Goal: Task Accomplishment & Management: Manage account settings

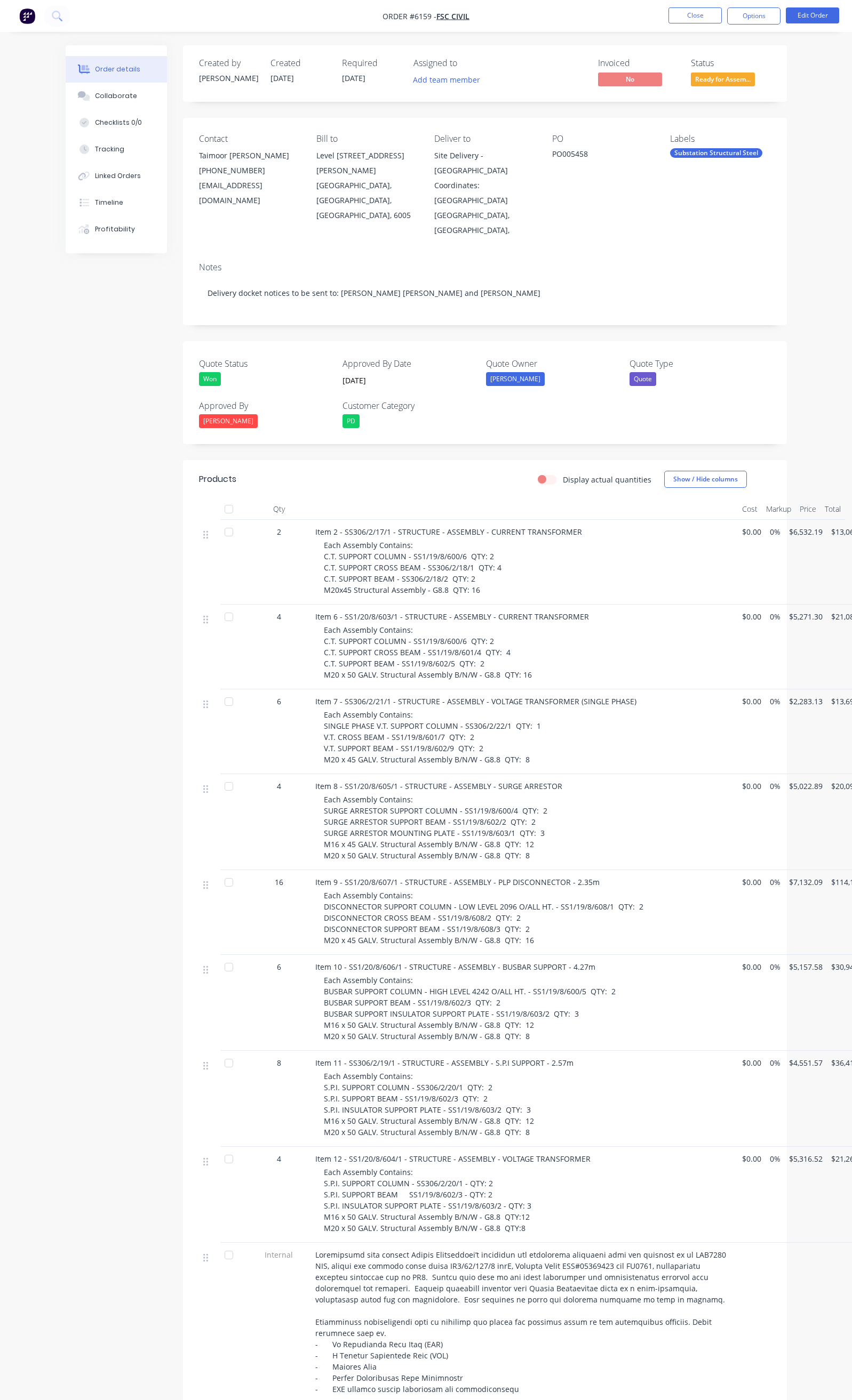
scroll to position [160, 0]
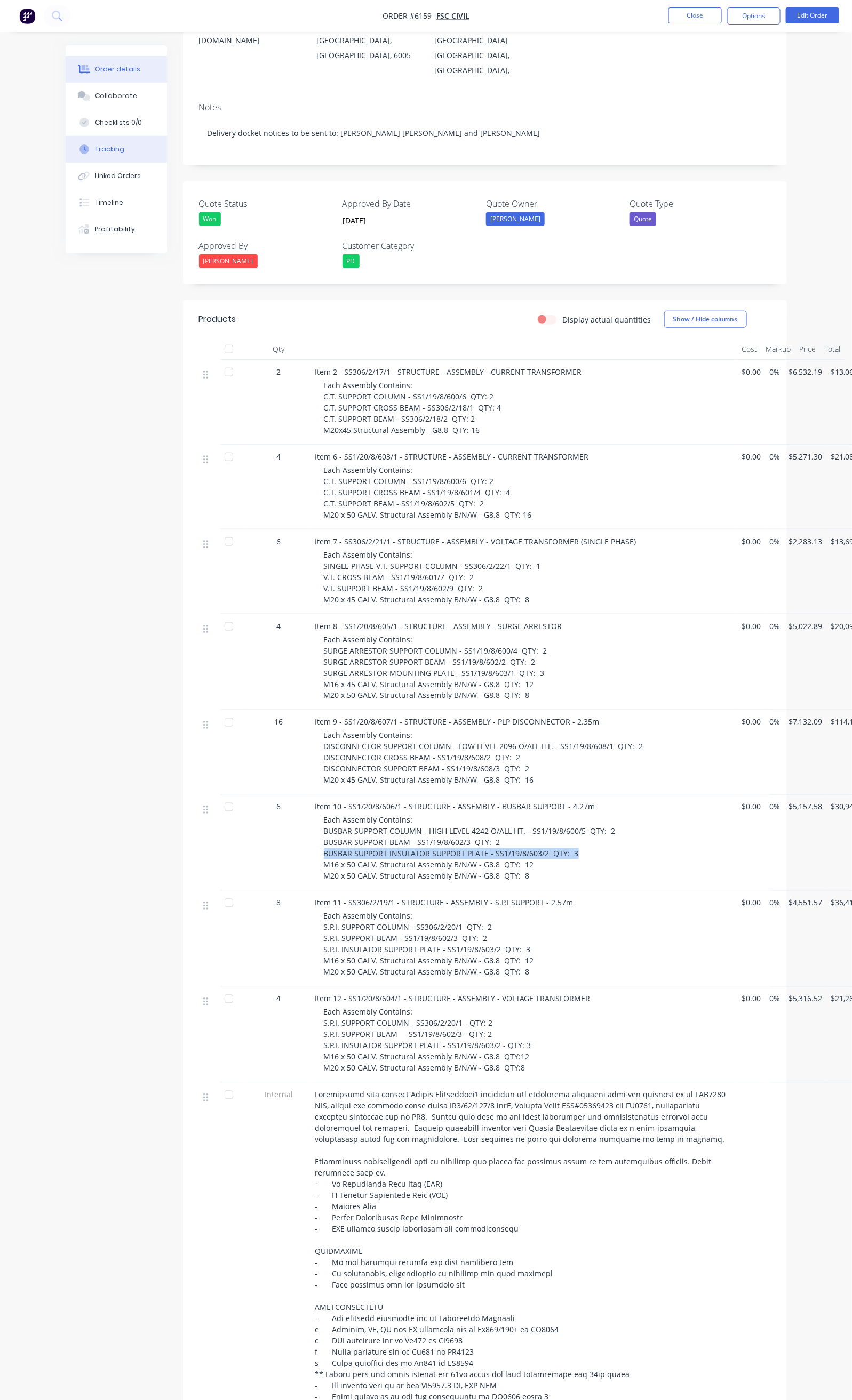
click at [82, 149] on button "Tracking" at bounding box center [116, 149] width 101 height 27
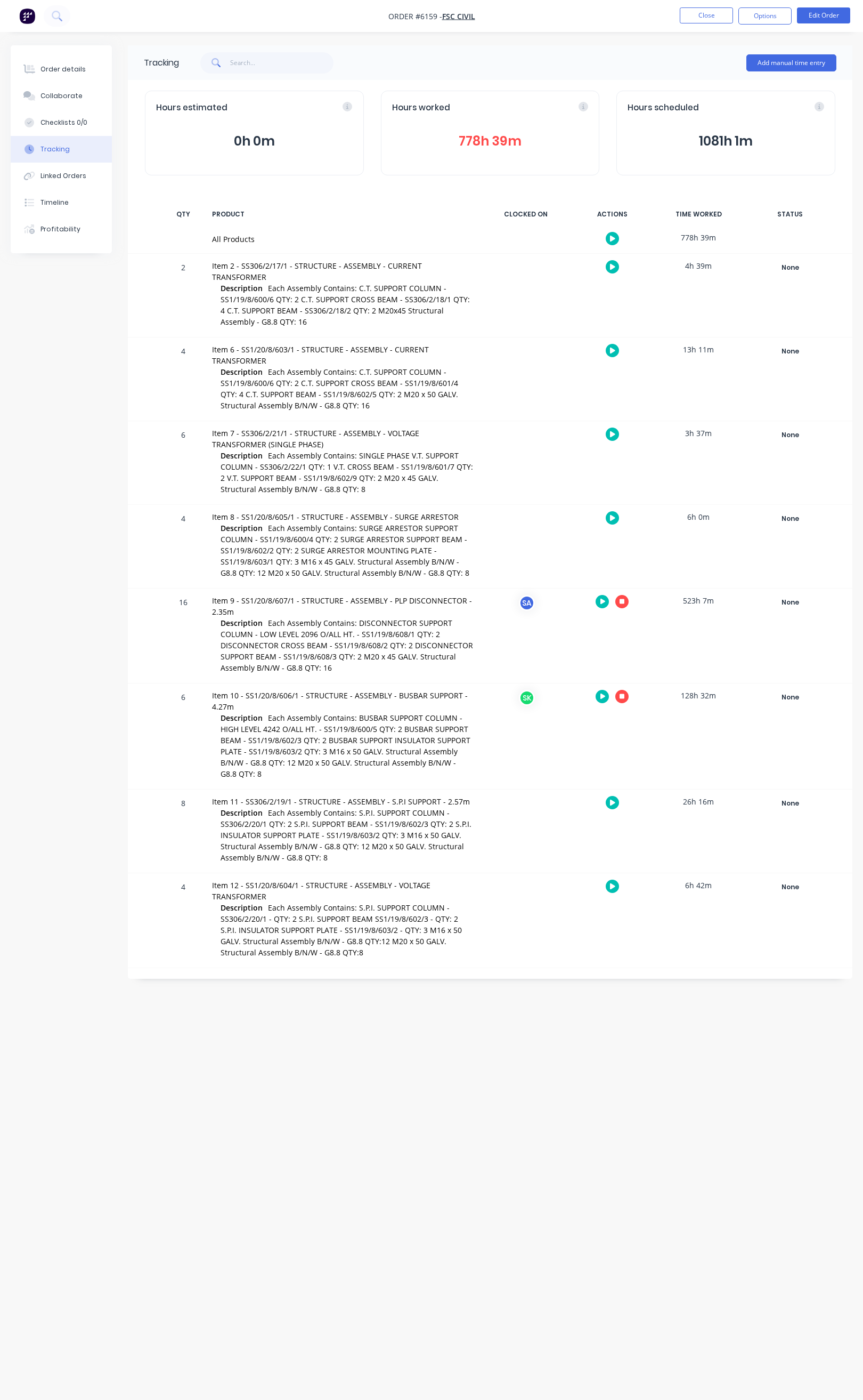
click at [619, 690] on button "button" at bounding box center [622, 697] width 13 height 13
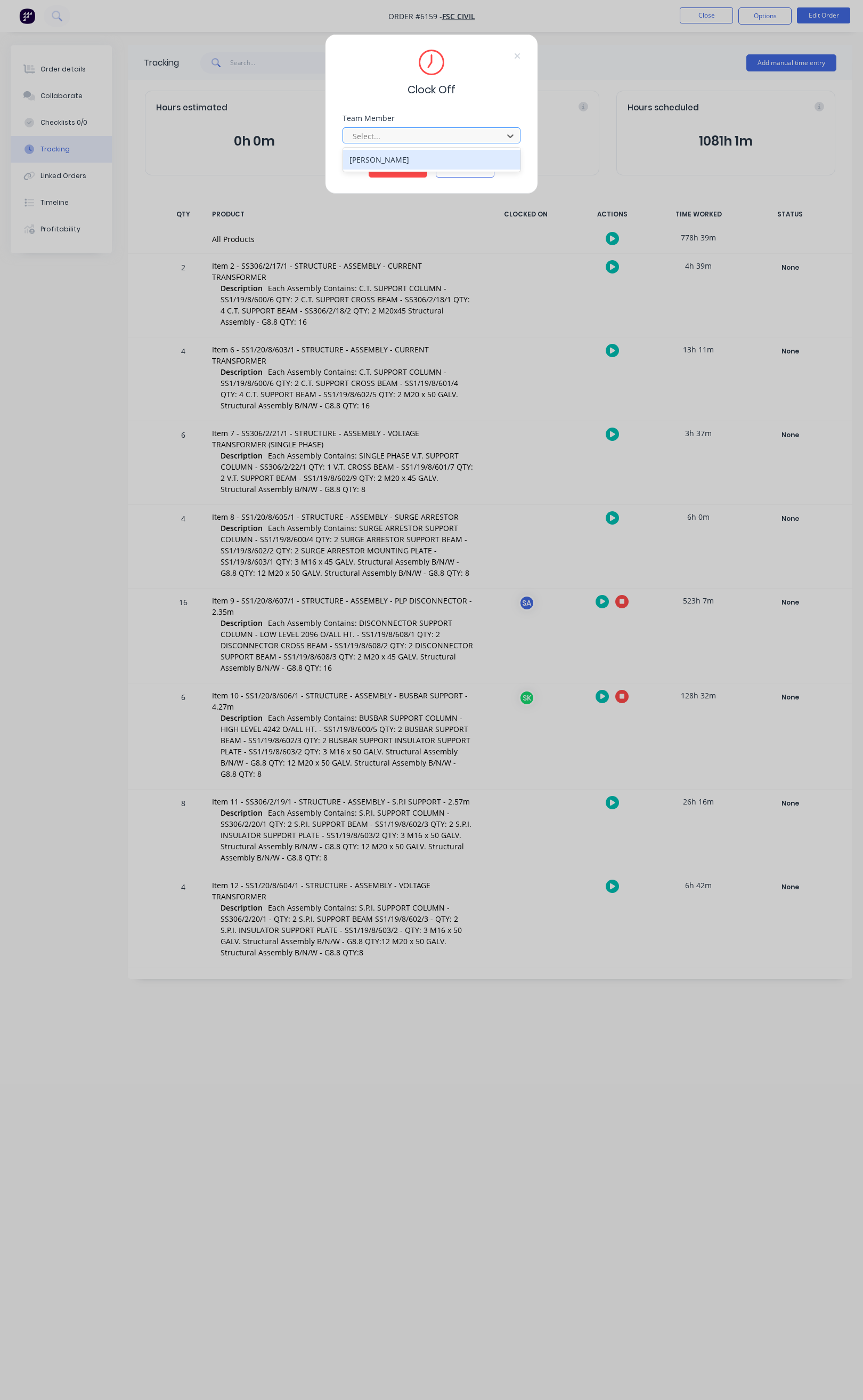
click at [437, 135] on div at bounding box center [424, 136] width 146 height 13
click at [405, 160] on div "[PERSON_NAME]" at bounding box center [432, 159] width 178 height 19
click at [402, 167] on button "Clock Off" at bounding box center [398, 169] width 59 height 17
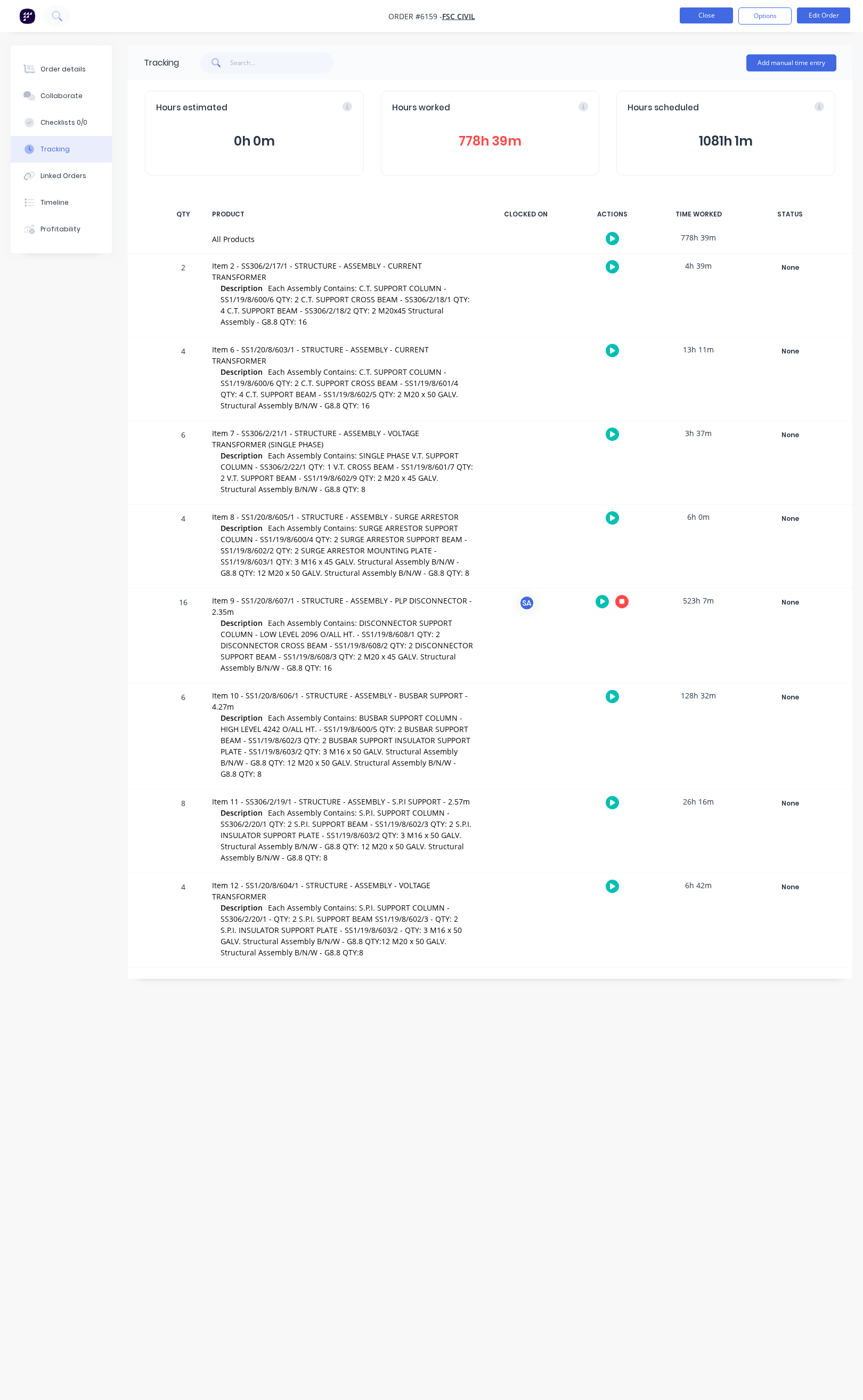
click at [706, 18] on button "Close" at bounding box center [706, 15] width 53 height 16
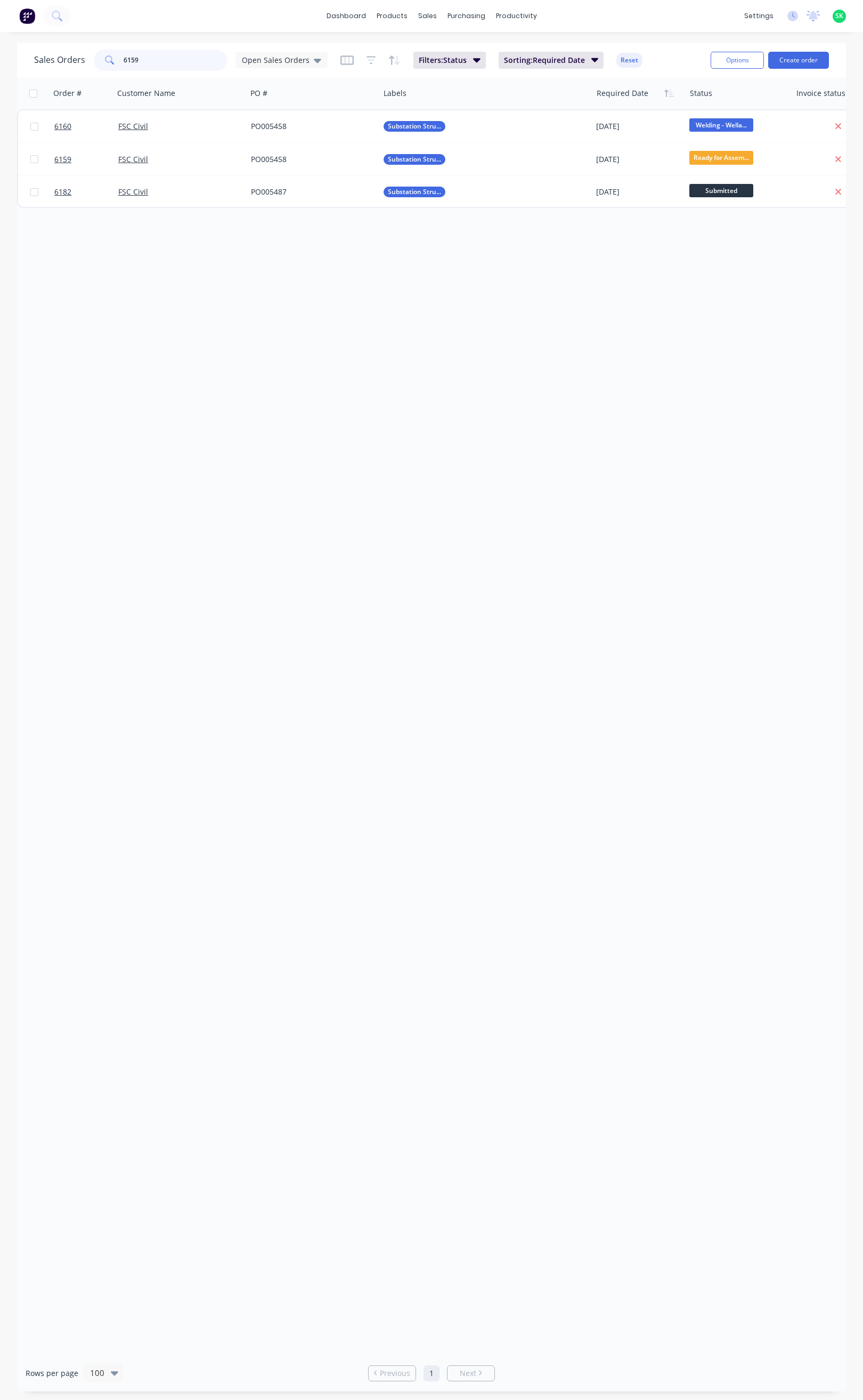
drag, startPoint x: 139, startPoint y: 59, endPoint x: 107, endPoint y: 63, distance: 32.2
click at [107, 63] on div "6159" at bounding box center [160, 60] width 133 height 21
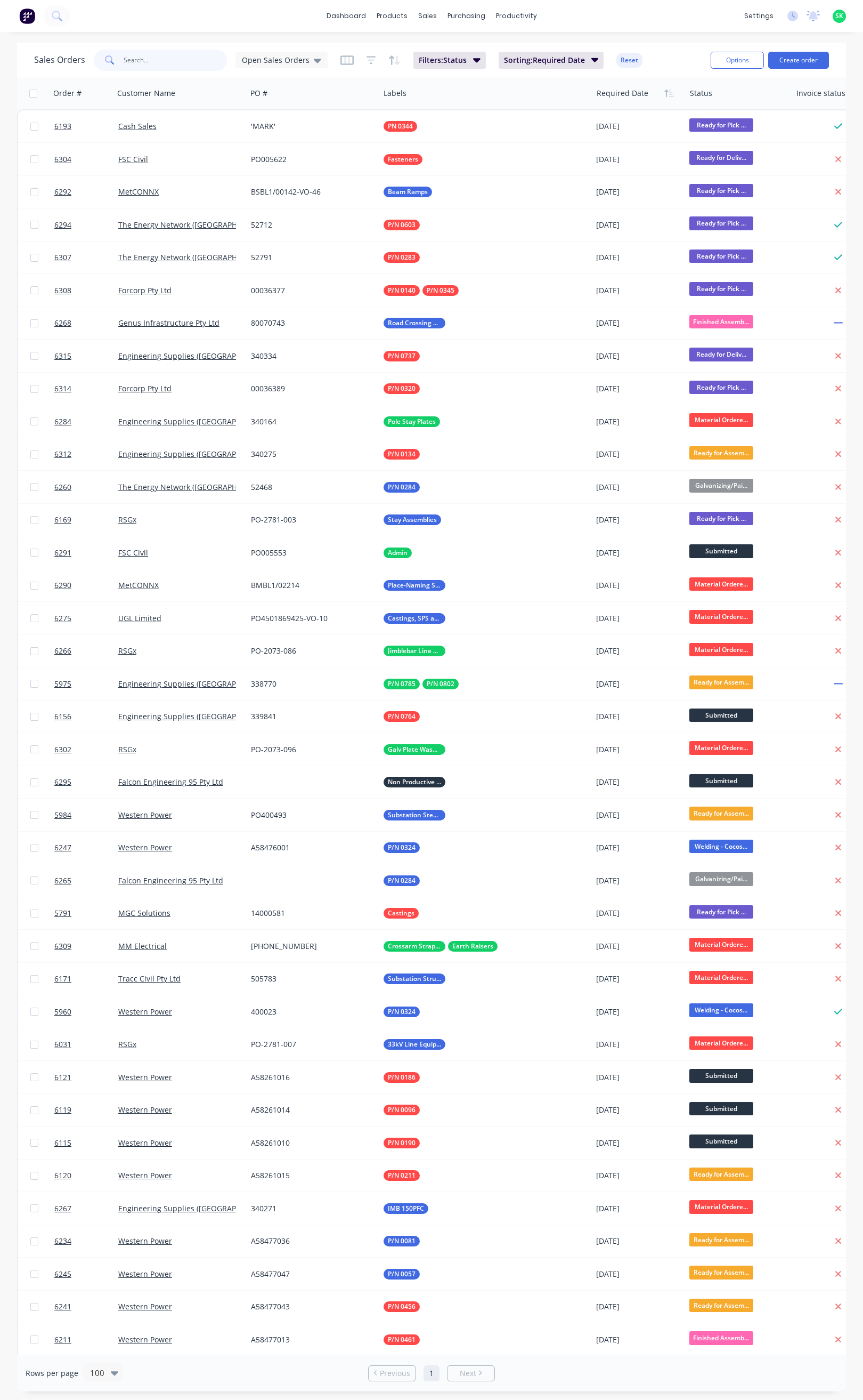
click at [161, 61] on input "text" at bounding box center [175, 60] width 104 height 21
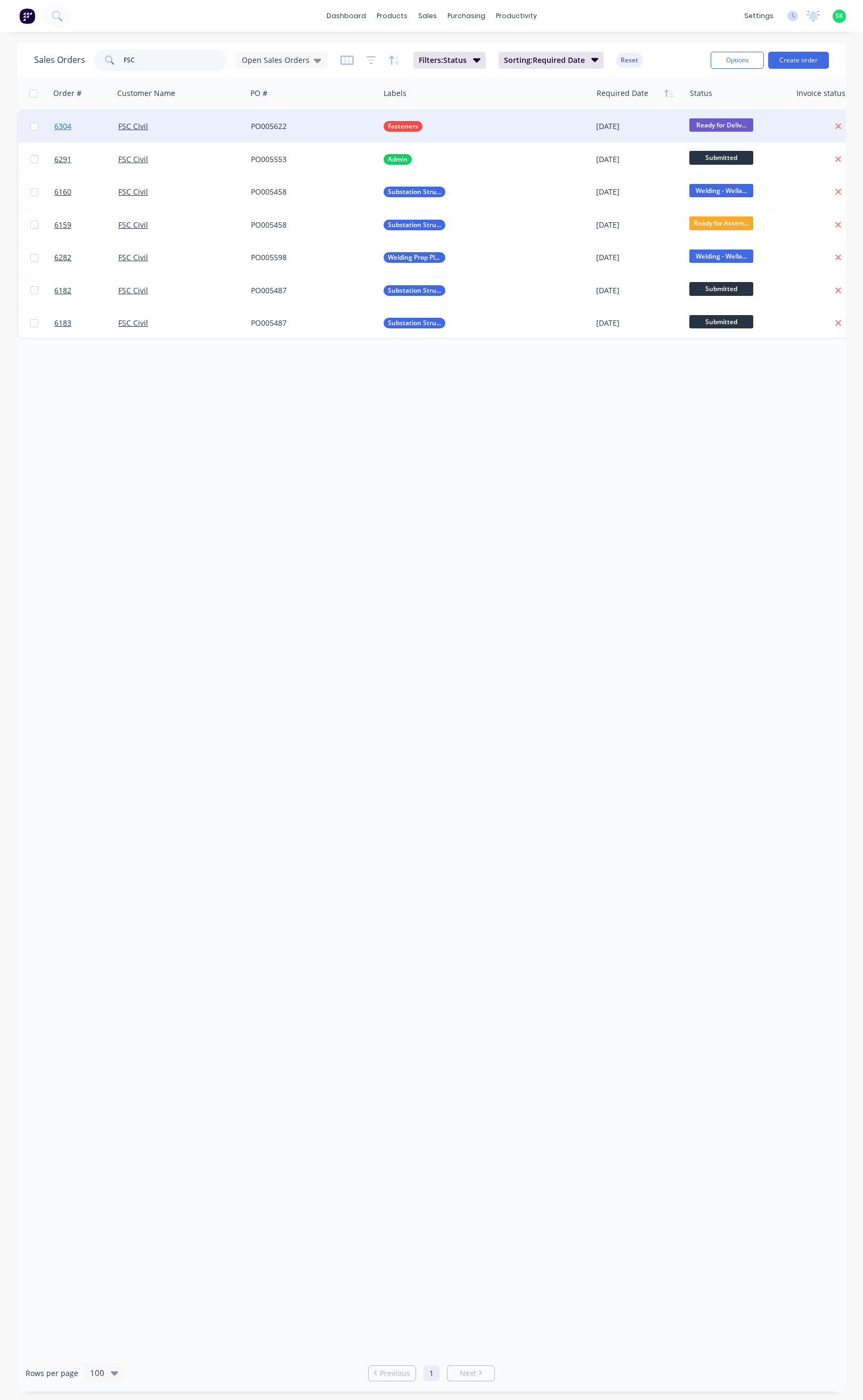
type input "FSC"
click at [64, 124] on span "6304" at bounding box center [63, 126] width 17 height 11
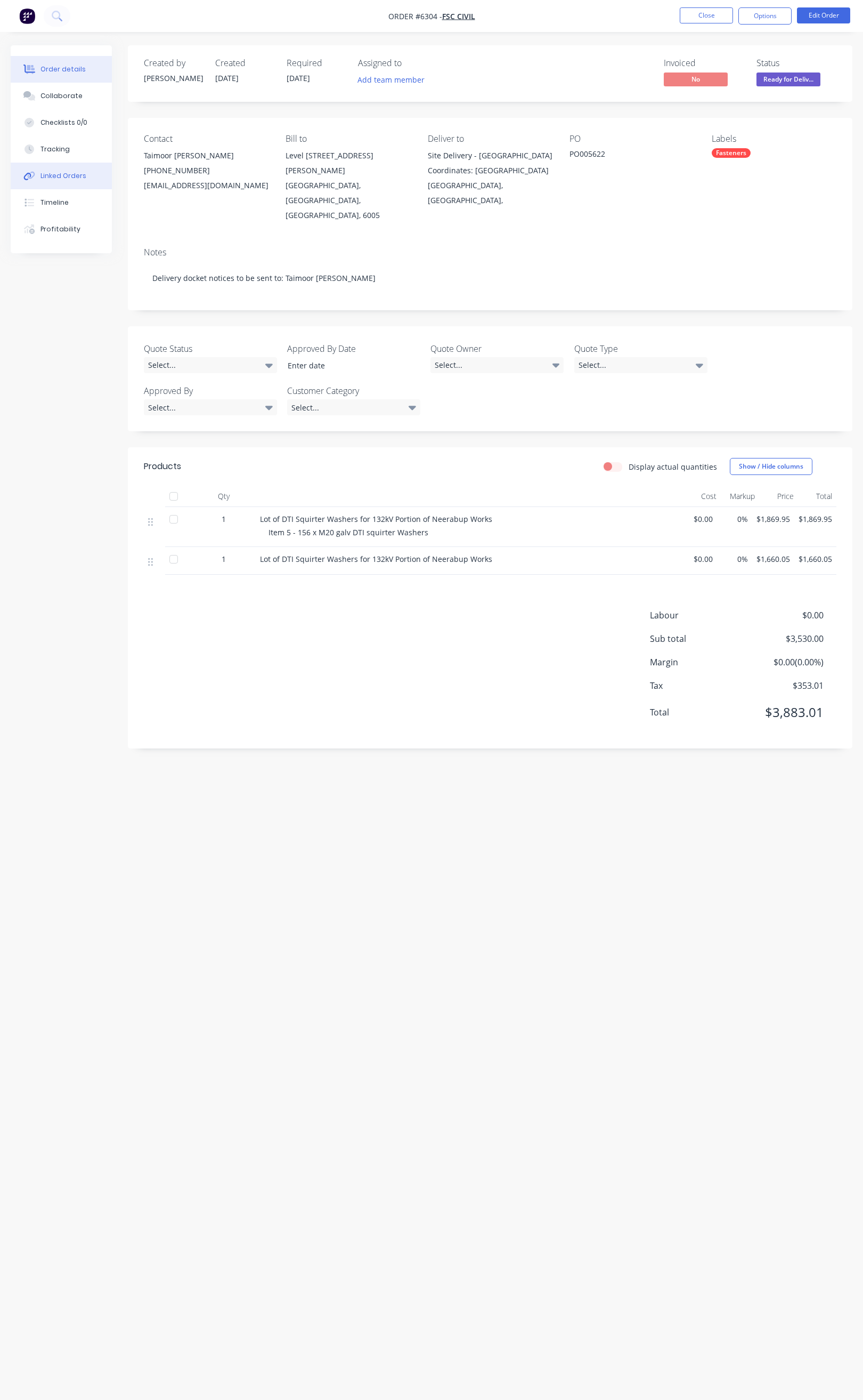
click at [76, 169] on button "Linked Orders" at bounding box center [61, 176] width 101 height 27
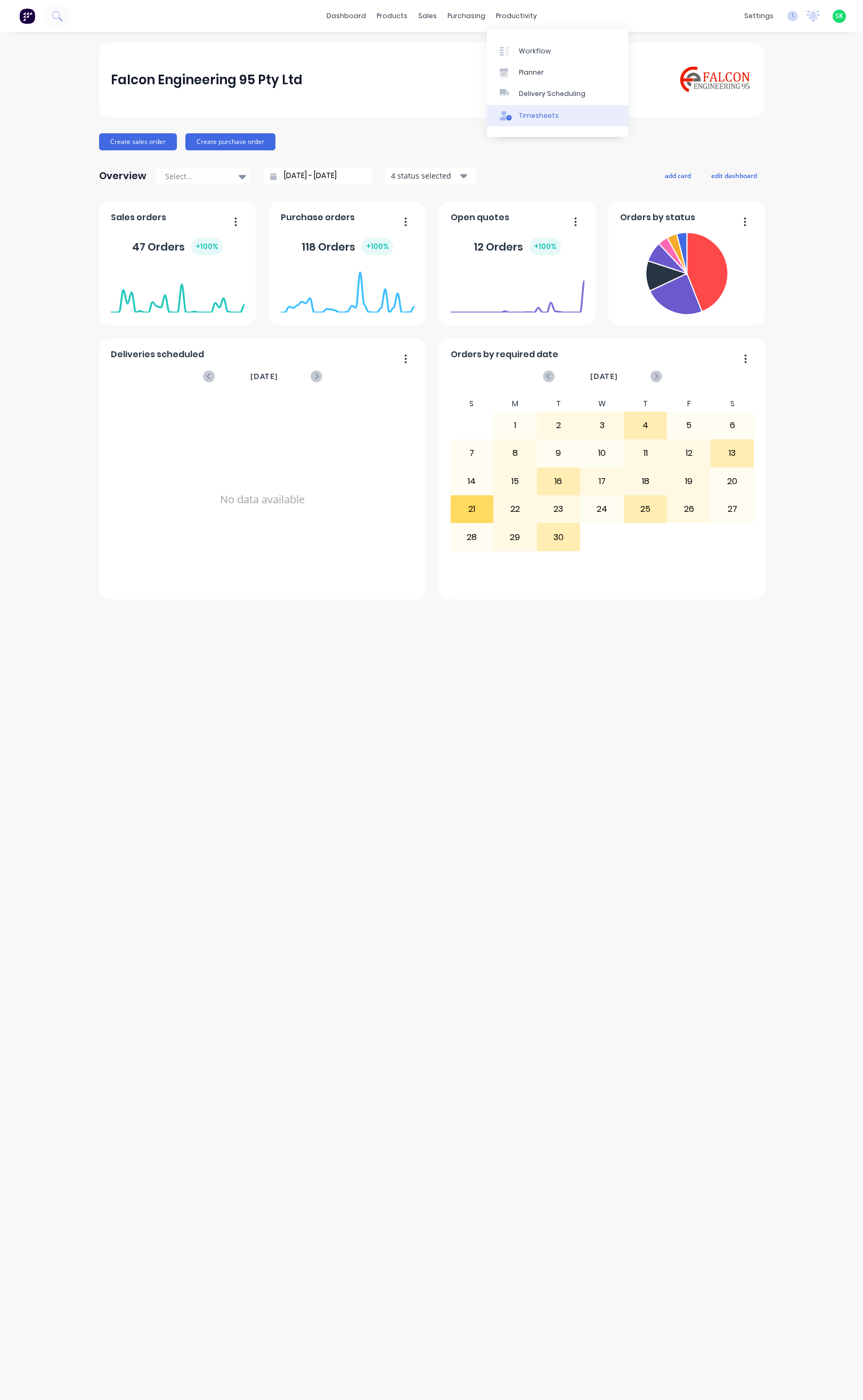
click at [548, 114] on div "Timesheets" at bounding box center [539, 115] width 40 height 9
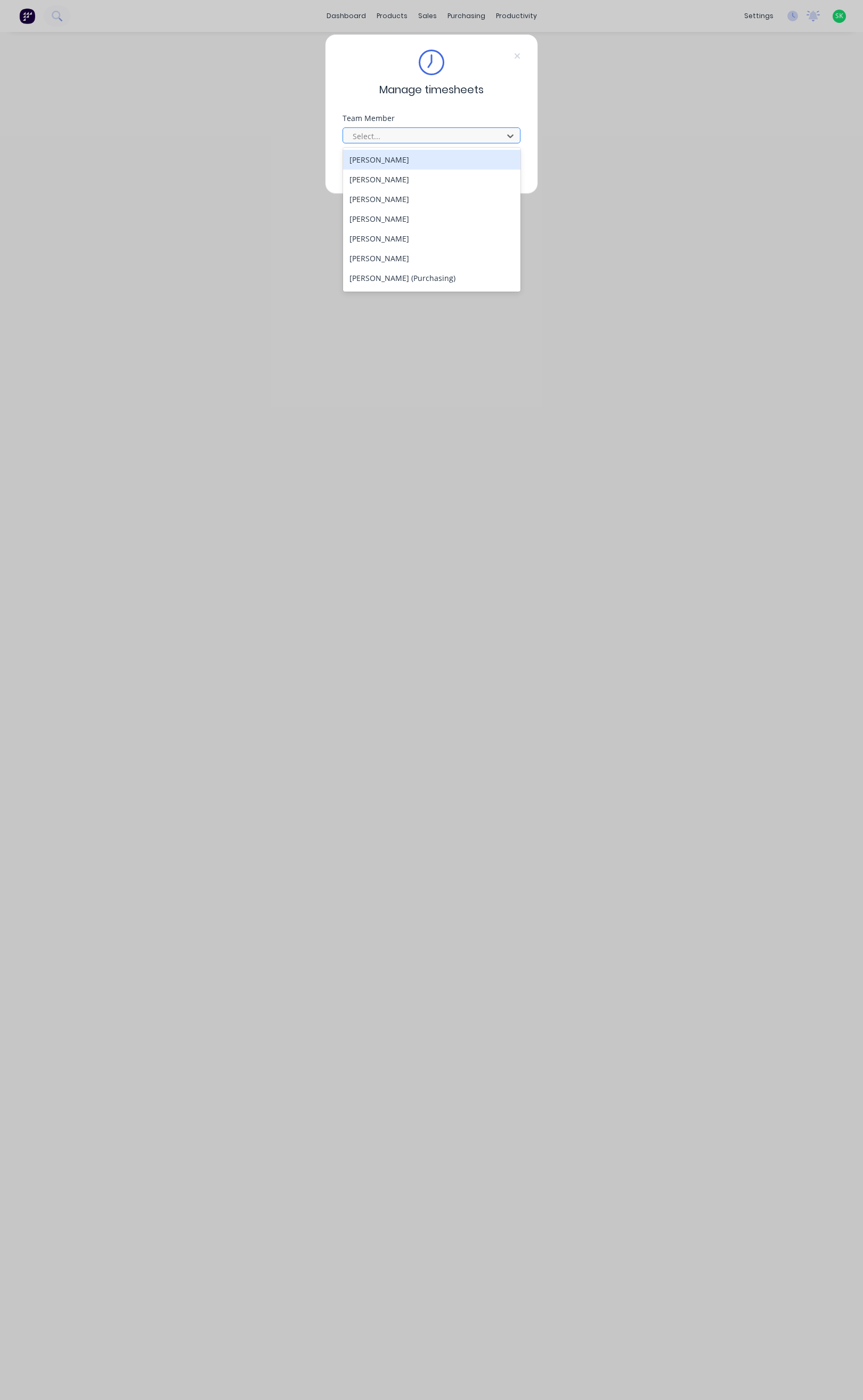
click at [426, 131] on div at bounding box center [424, 136] width 146 height 13
type input "st"
click at [406, 177] on div "[PERSON_NAME]" at bounding box center [432, 179] width 178 height 19
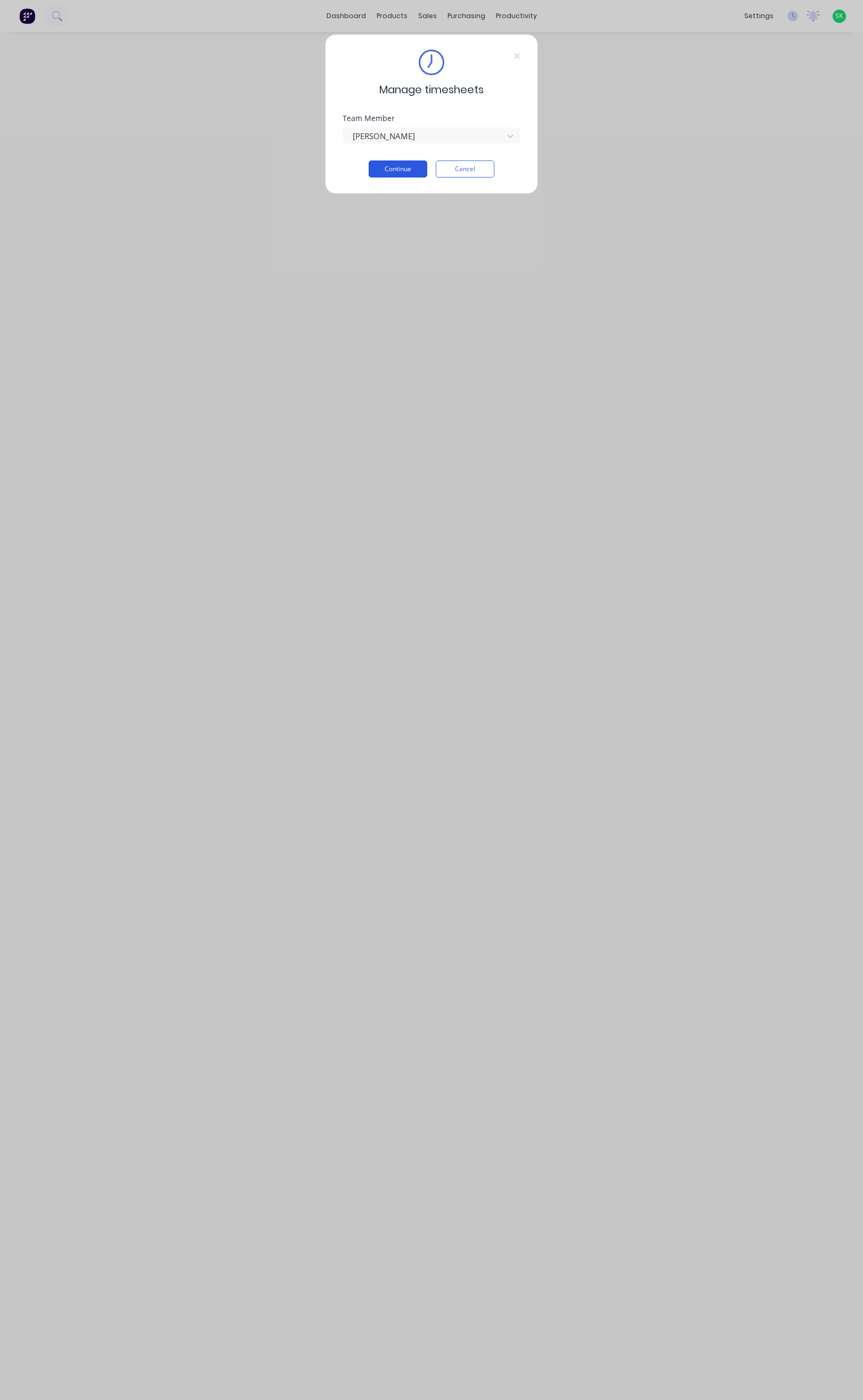
click at [404, 168] on button "Continue" at bounding box center [398, 169] width 59 height 17
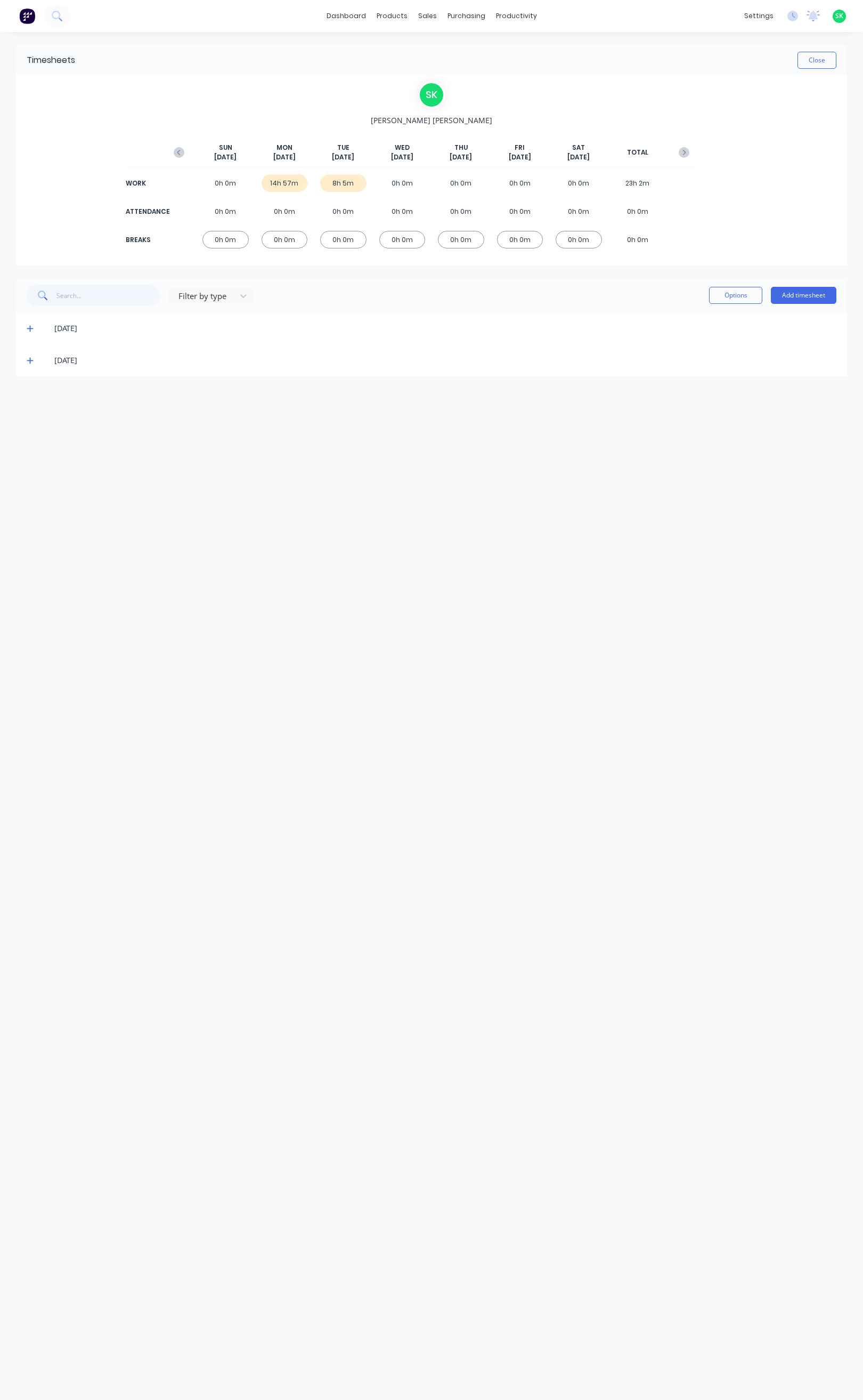
click at [29, 327] on icon at bounding box center [30, 329] width 7 height 8
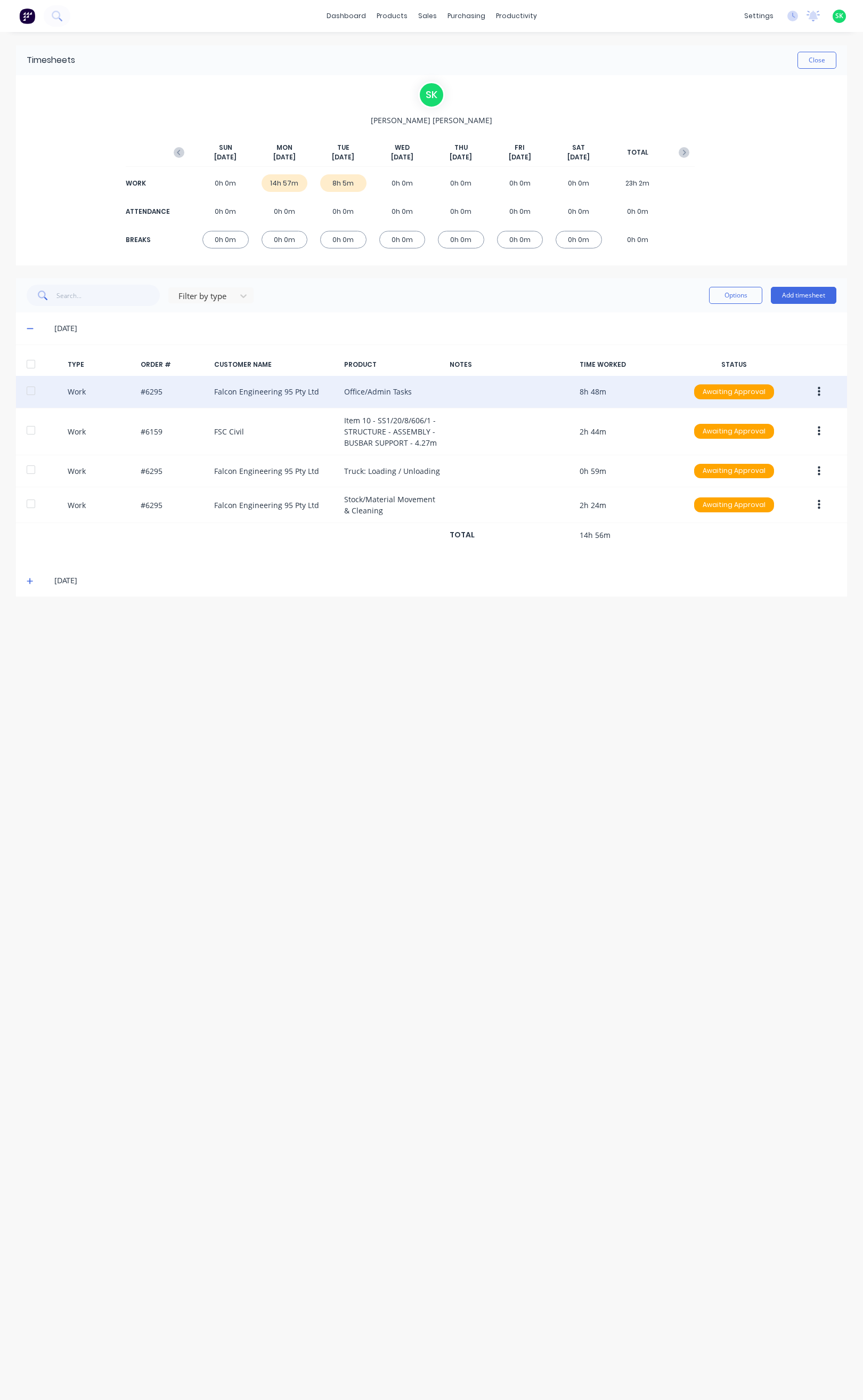
click at [824, 392] on button "button" at bounding box center [819, 392] width 25 height 19
click at [744, 371] on div "Edit" at bounding box center [780, 373] width 82 height 15
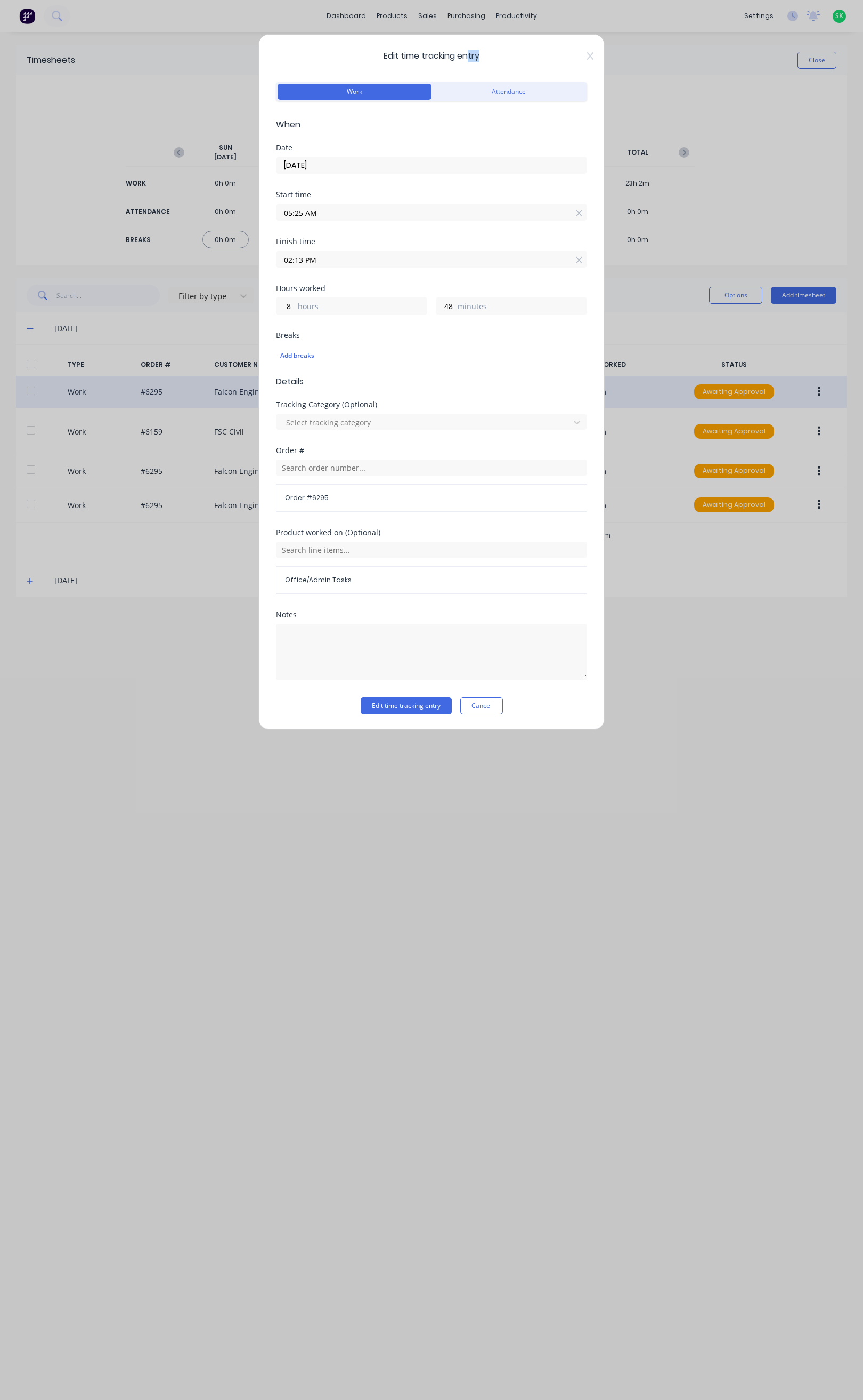
drag, startPoint x: 544, startPoint y: 46, endPoint x: 469, endPoint y: 51, distance: 75.2
click at [469, 51] on div "Edit time tracking entry Work Attendance When Date 22/09/2025 Start time 05:25 …" at bounding box center [431, 382] width 346 height 696
click at [586, 53] on span "Edit time tracking entry" at bounding box center [432, 56] width 312 height 13
click at [489, 703] on button "Cancel" at bounding box center [482, 706] width 43 height 17
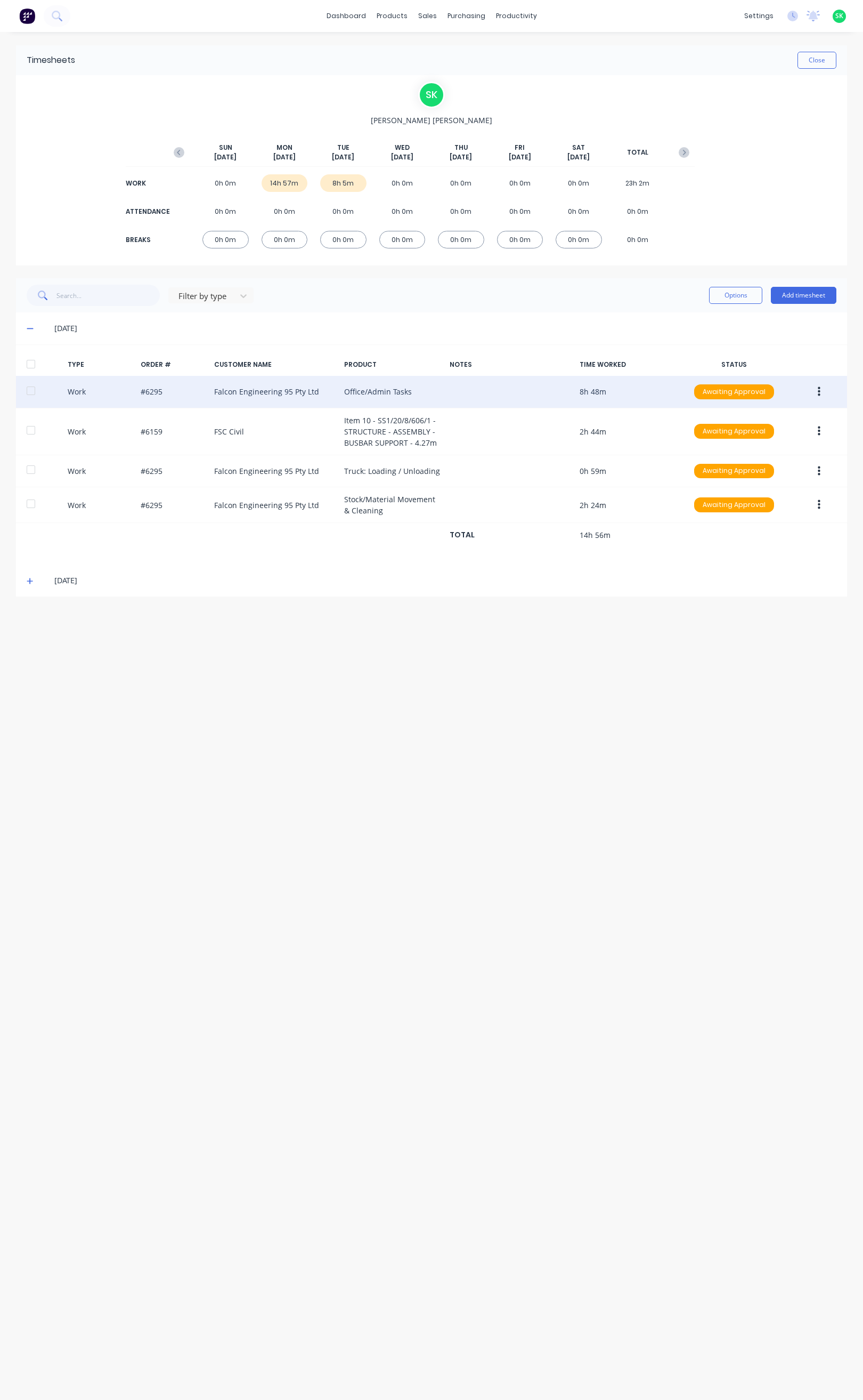
click at [28, 323] on span at bounding box center [32, 329] width 11 height 11
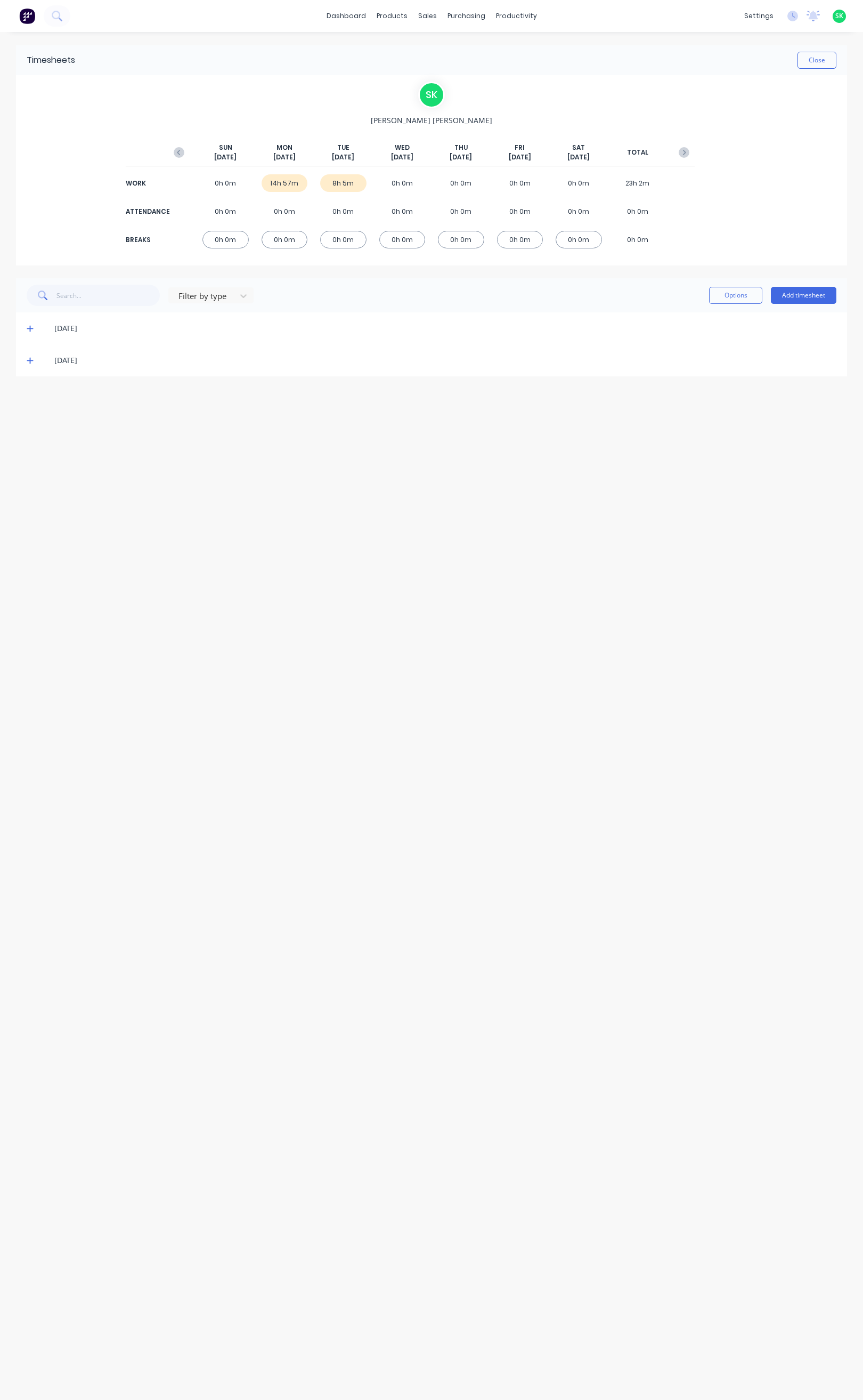
click at [25, 361] on div "[DATE]" at bounding box center [432, 361] width 832 height 32
click at [30, 356] on icon at bounding box center [30, 360] width 7 height 8
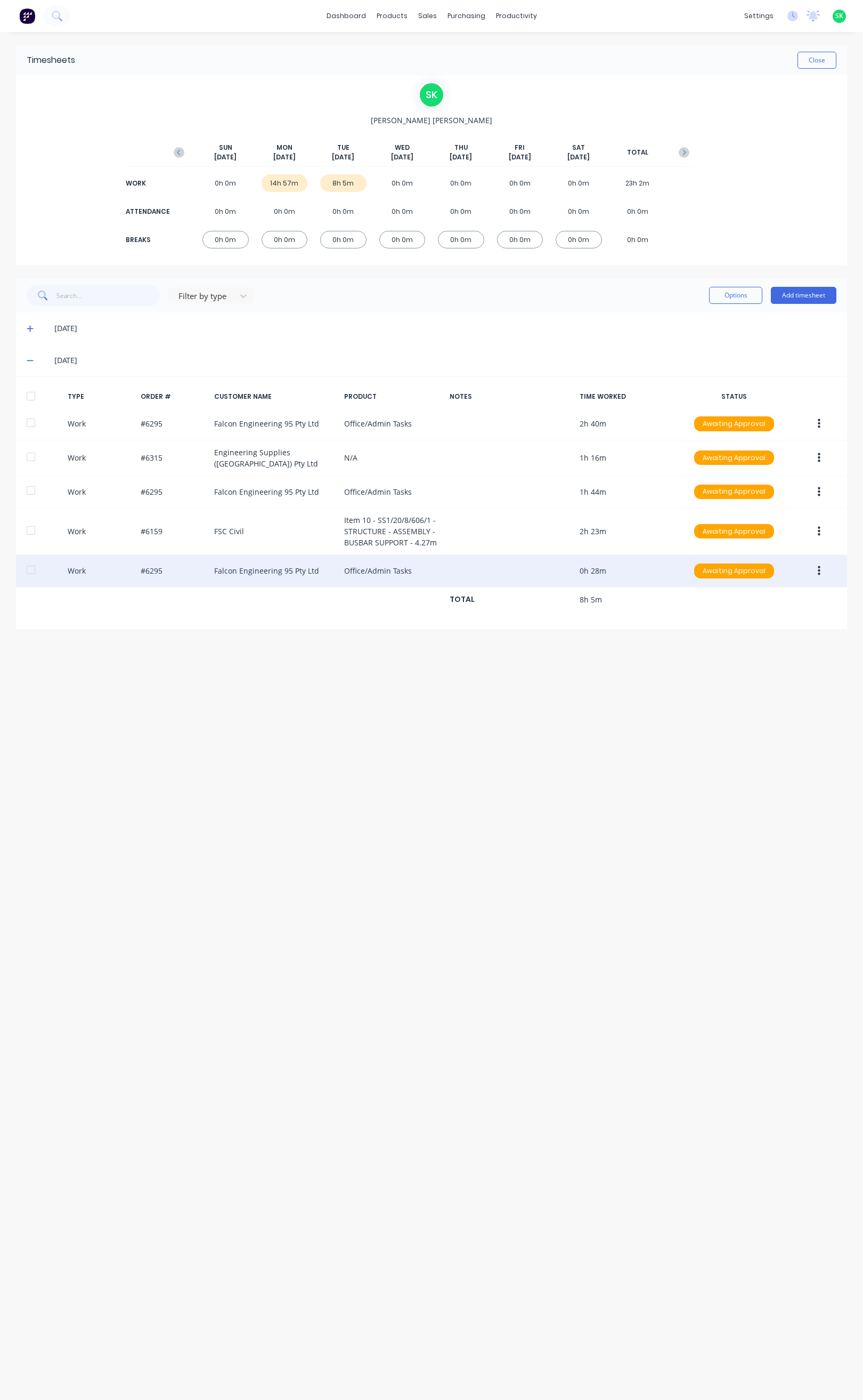
click at [371, 571] on div "Work #6295 Falcon Engineering 95 Pty Ltd Office/Admin Tasks 0h 28m Awaiting App…" at bounding box center [432, 571] width 832 height 33
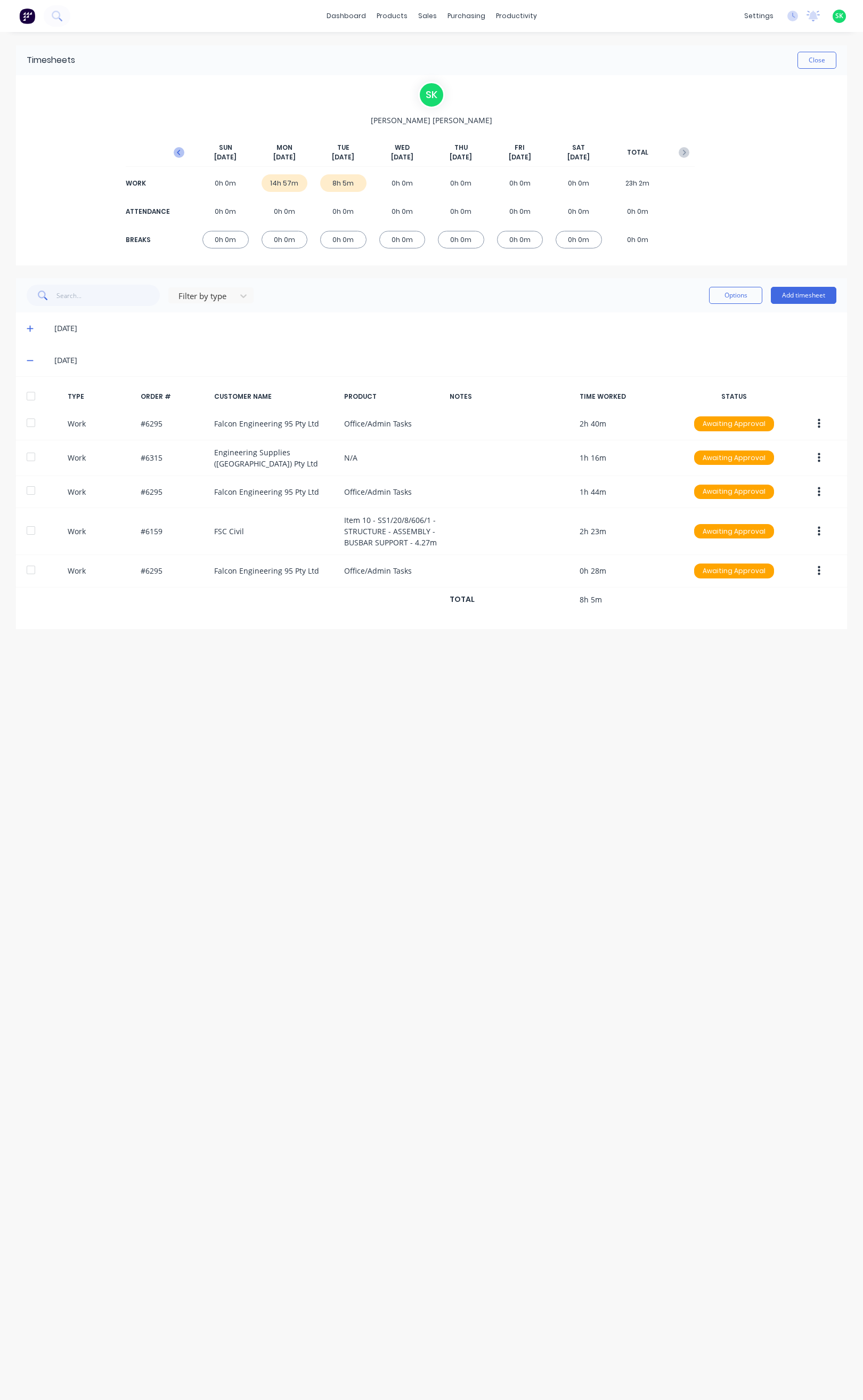
click at [177, 152] on icon "button" at bounding box center [178, 152] width 11 height 11
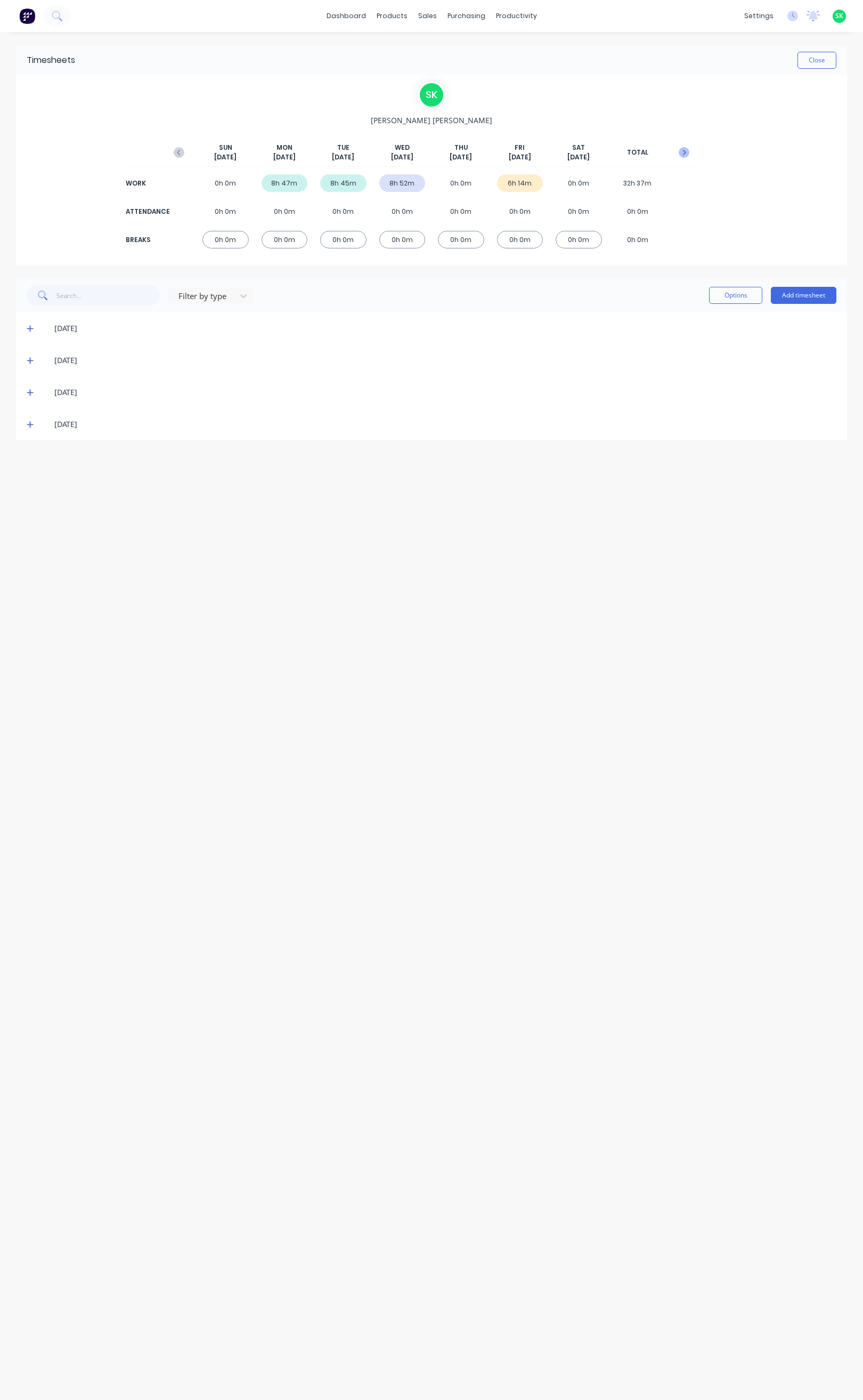
click at [688, 152] on icon "button" at bounding box center [684, 152] width 11 height 11
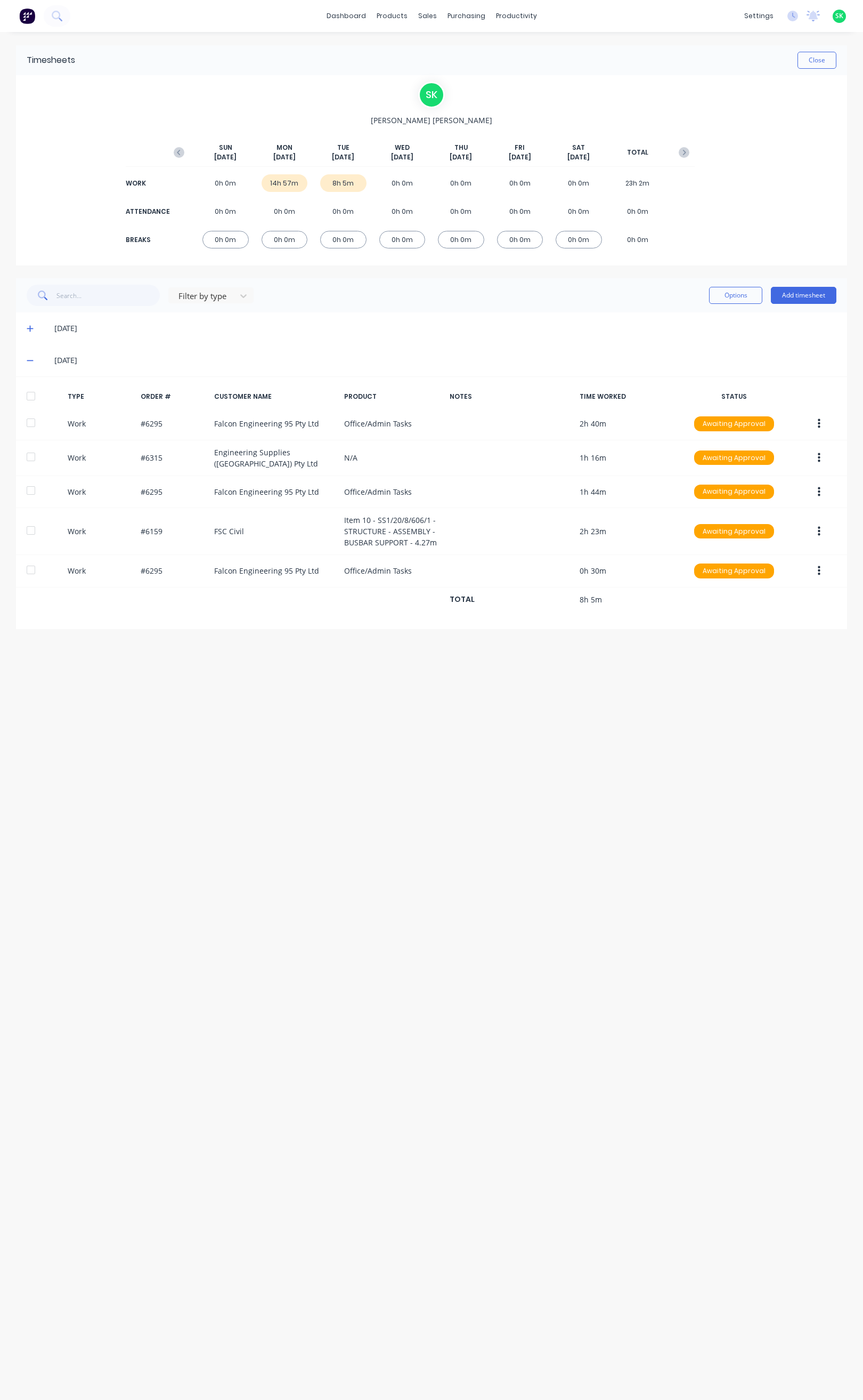
click at [29, 358] on icon at bounding box center [30, 360] width 7 height 8
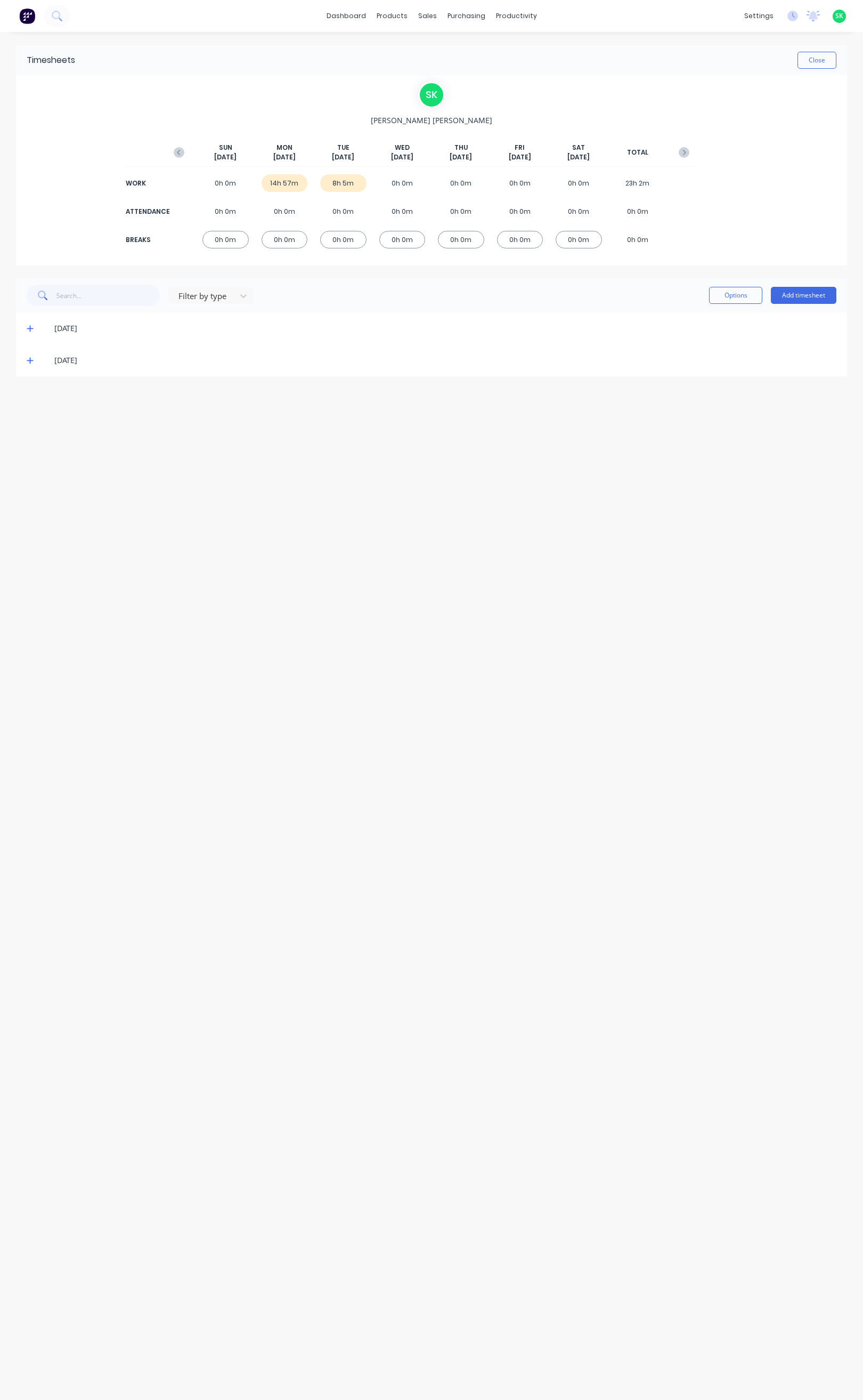
drag, startPoint x: 35, startPoint y: 329, endPoint x: 29, endPoint y: 329, distance: 6.0
click at [35, 329] on span at bounding box center [32, 329] width 11 height 11
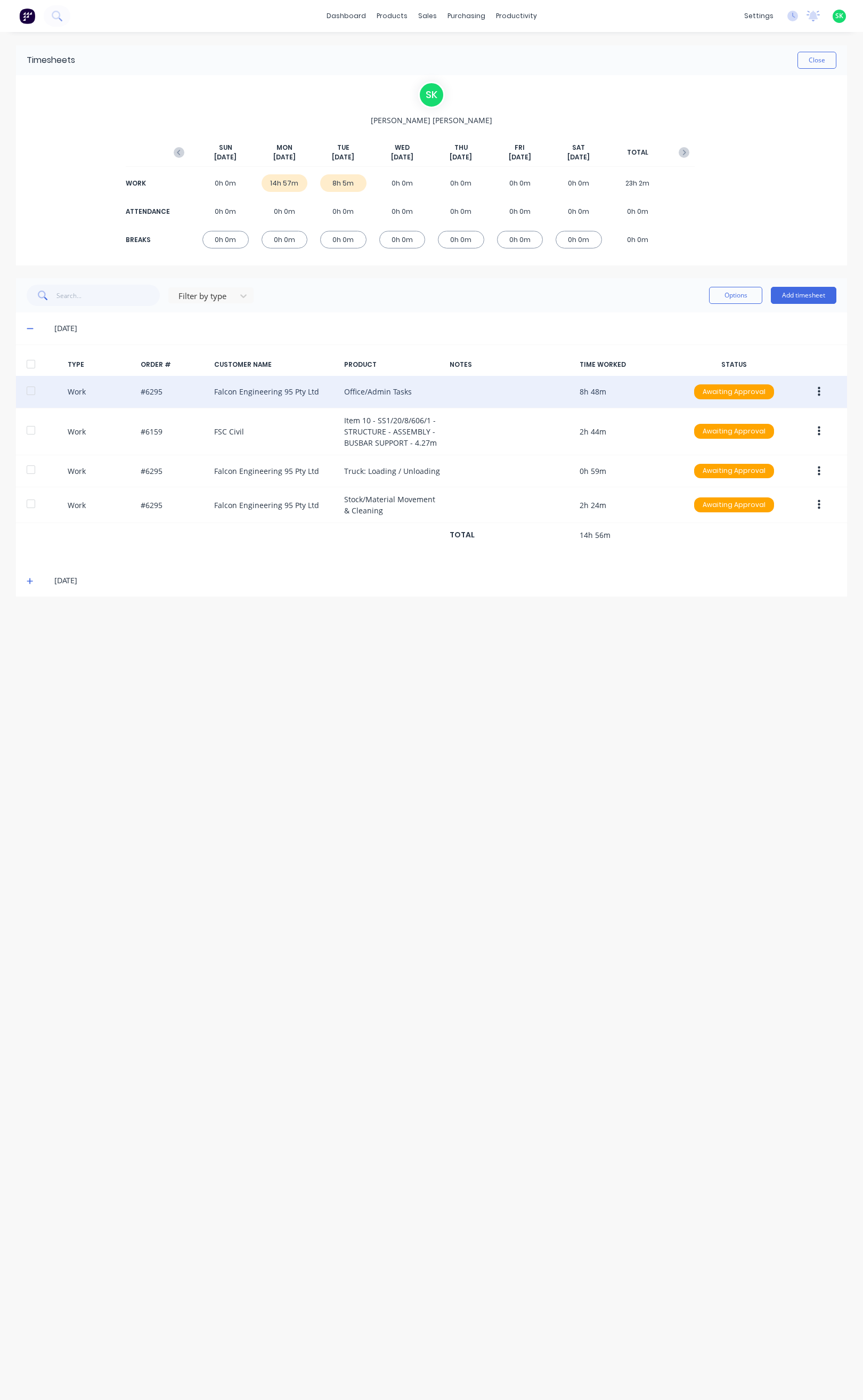
click at [822, 392] on button "button" at bounding box center [819, 392] width 25 height 19
click at [793, 414] on div "Delete" at bounding box center [780, 415] width 82 height 15
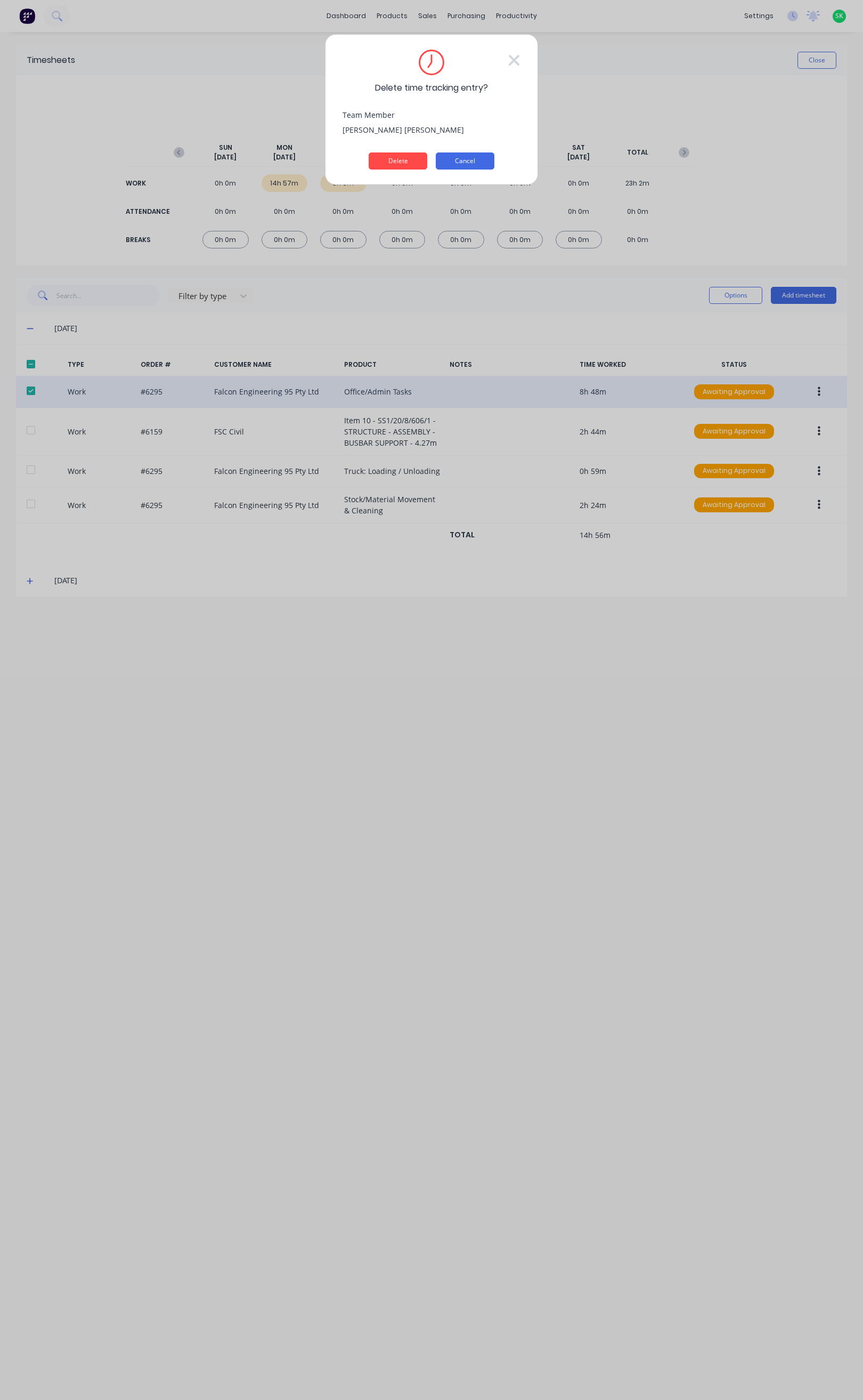
click at [480, 159] on button "Cancel" at bounding box center [466, 161] width 59 height 17
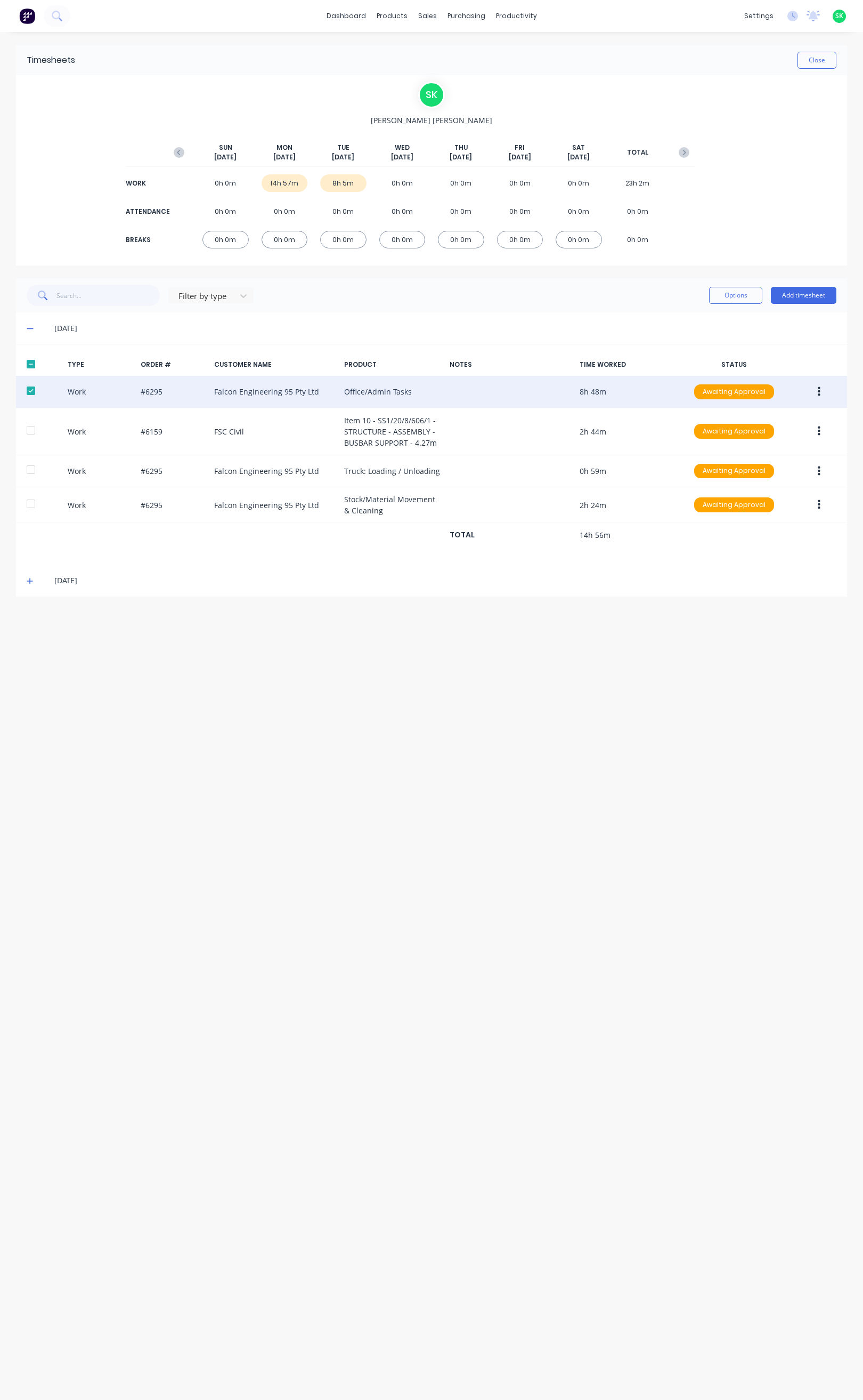
click at [823, 391] on button "button" at bounding box center [819, 392] width 25 height 19
click at [795, 377] on div "Edit" at bounding box center [780, 373] width 82 height 15
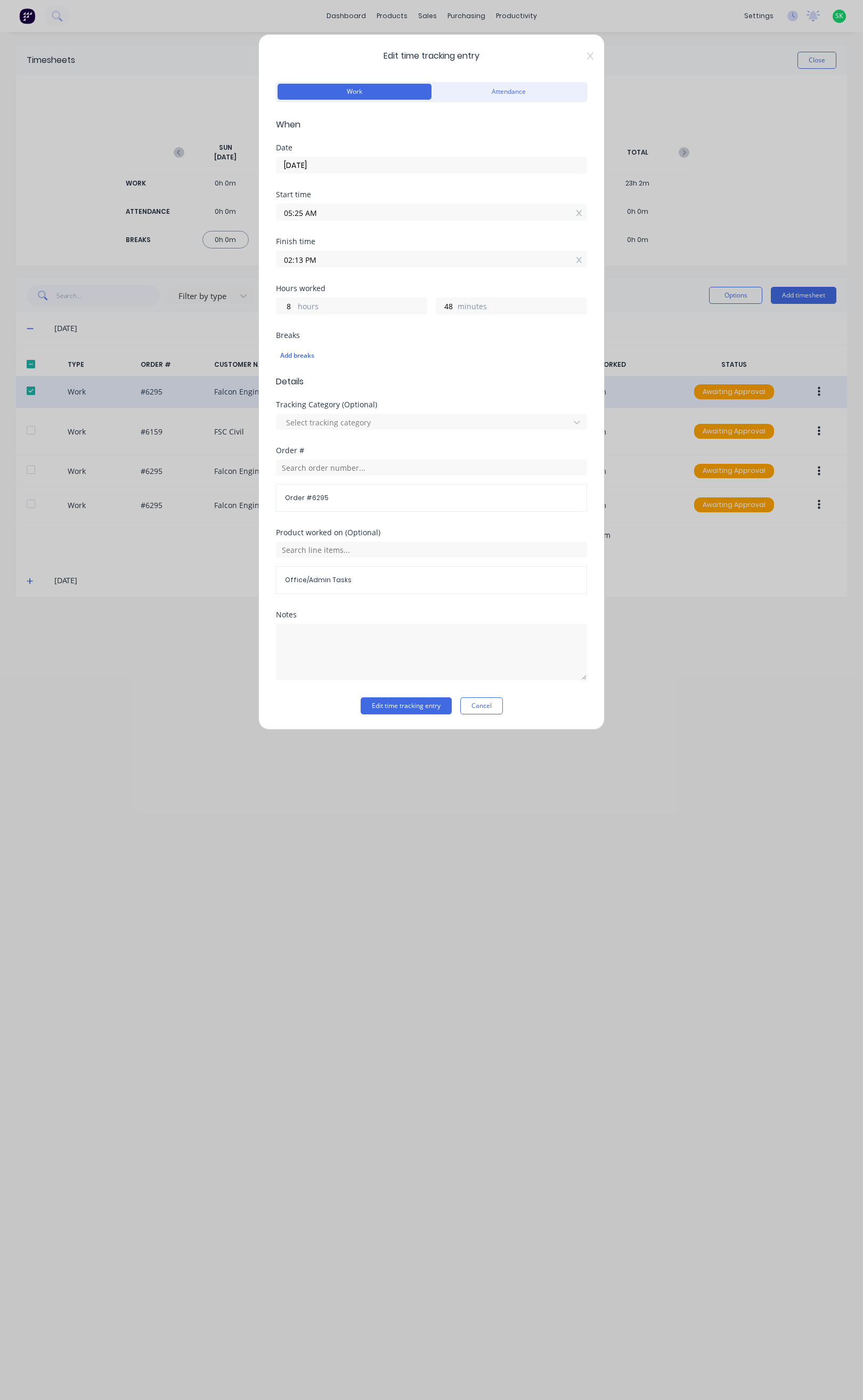
drag, startPoint x: 293, startPoint y: 258, endPoint x: 294, endPoint y: 270, distance: 12.0
click at [293, 261] on input "02:13 PM" at bounding box center [432, 259] width 310 height 16
drag, startPoint x: 303, startPoint y: 258, endPoint x: 303, endPoint y: 275, distance: 17.0
click at [303, 261] on input "11:13 PM" at bounding box center [432, 259] width 310 height 16
type input "11:30 PM"
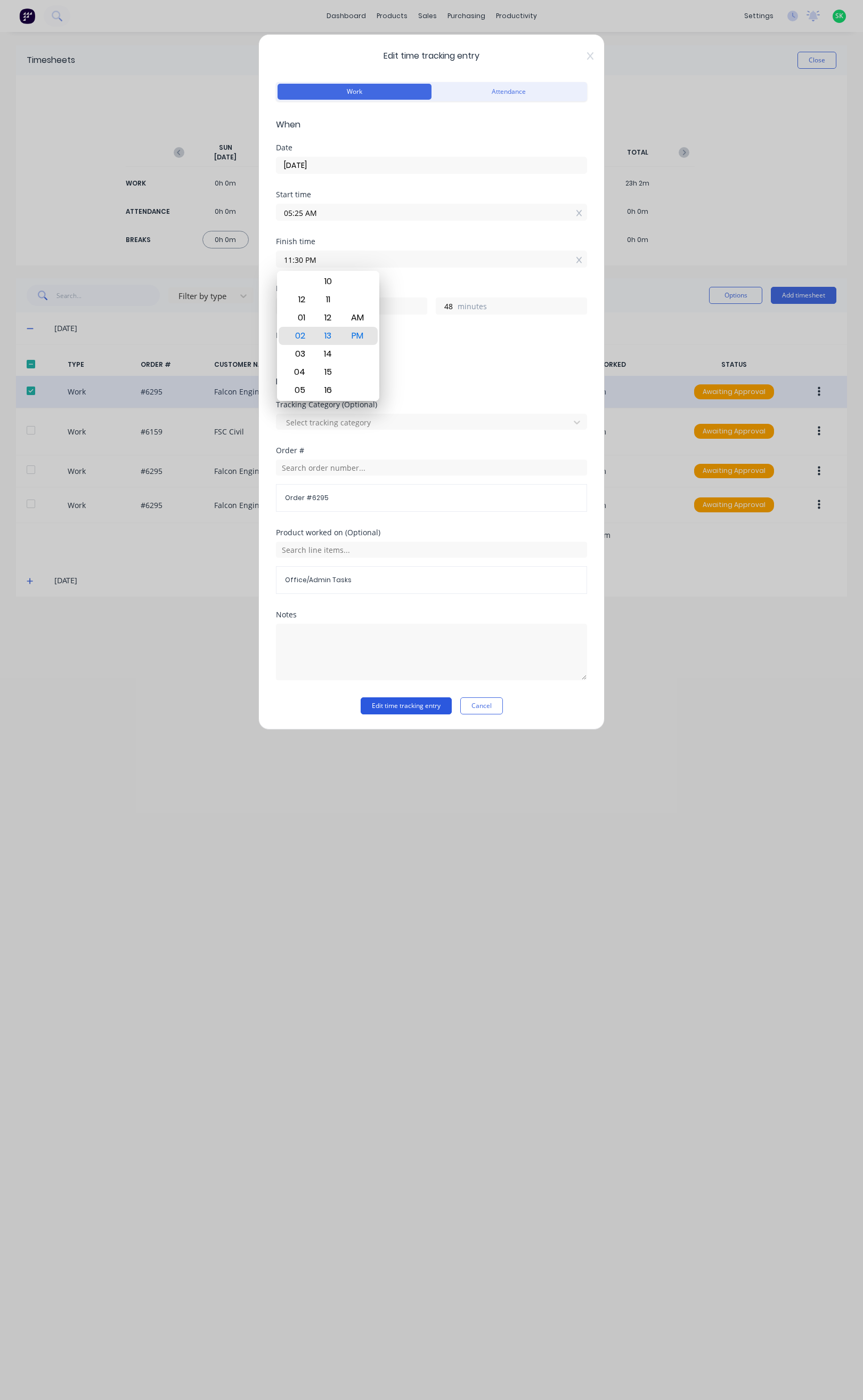
type input "18"
type input "5"
click at [412, 707] on button "Edit time tracking entry" at bounding box center [407, 706] width 91 height 17
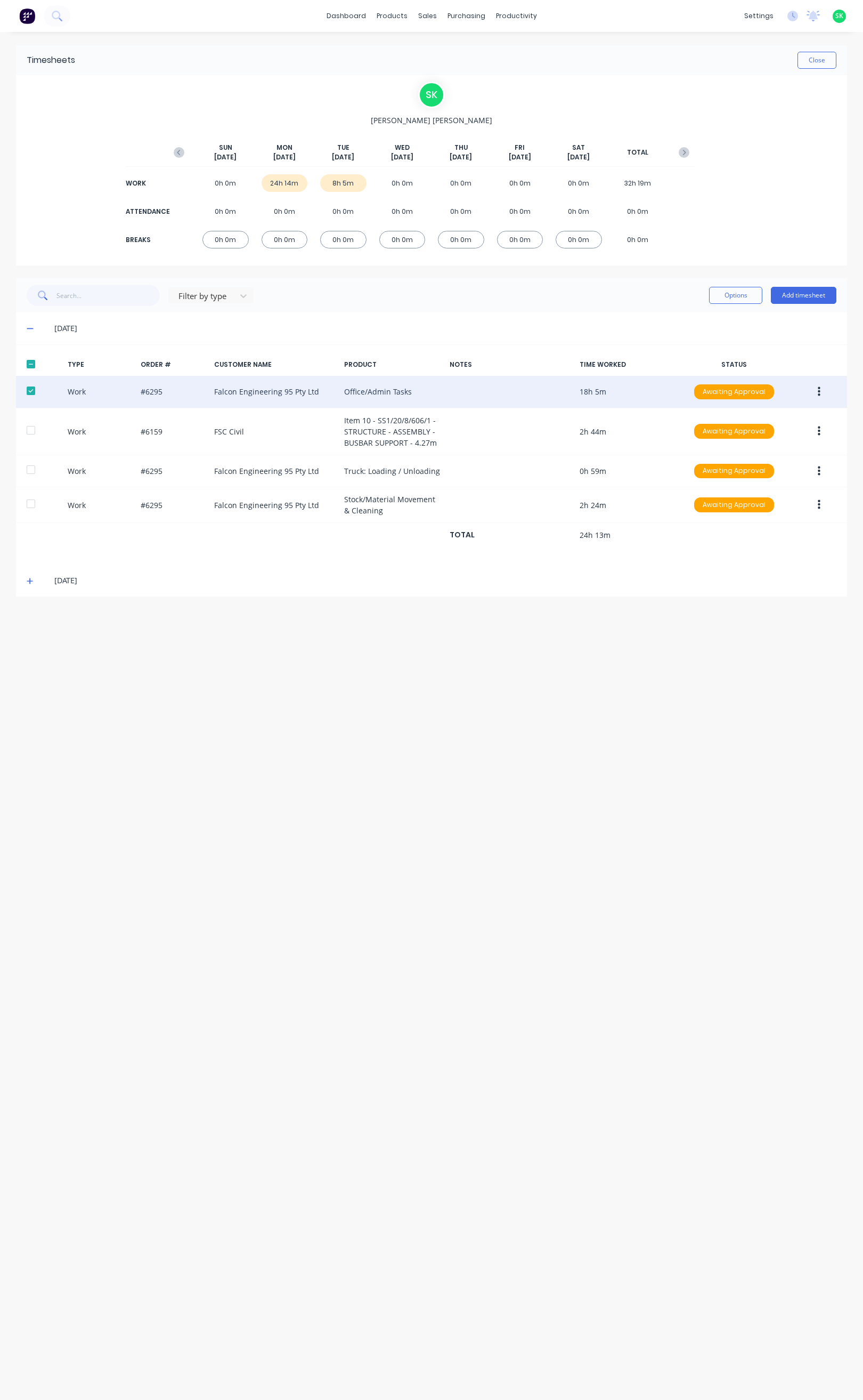
click at [820, 391] on icon "button" at bounding box center [819, 392] width 3 height 12
click at [775, 373] on div "Edit" at bounding box center [780, 373] width 82 height 15
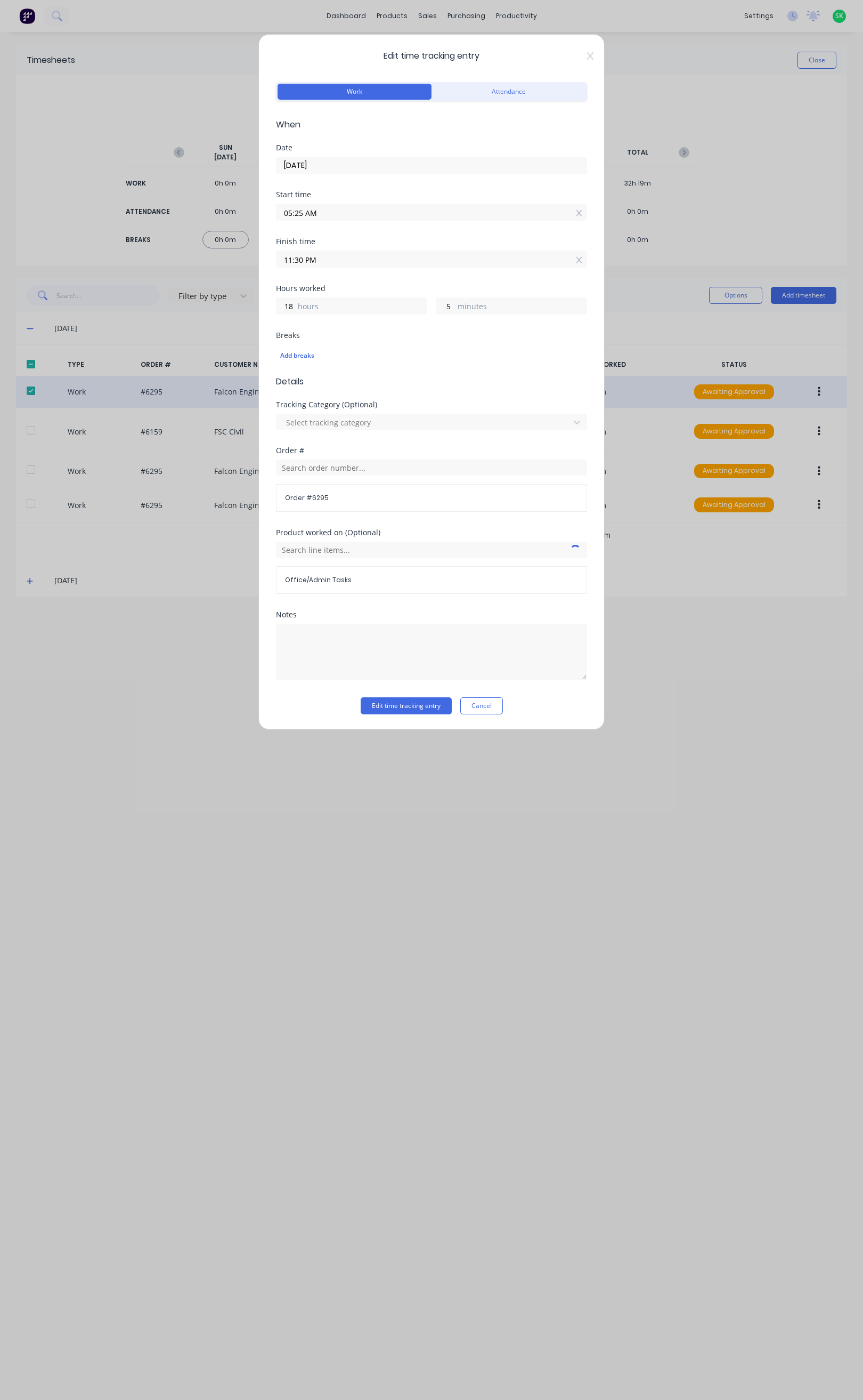
click at [320, 261] on input "11:30 PM" at bounding box center [432, 259] width 310 height 16
click at [364, 313] on div "AM" at bounding box center [357, 318] width 26 height 19
type input "11:30 AM"
type input "6"
click at [402, 707] on button "Edit time tracking entry" at bounding box center [407, 706] width 91 height 17
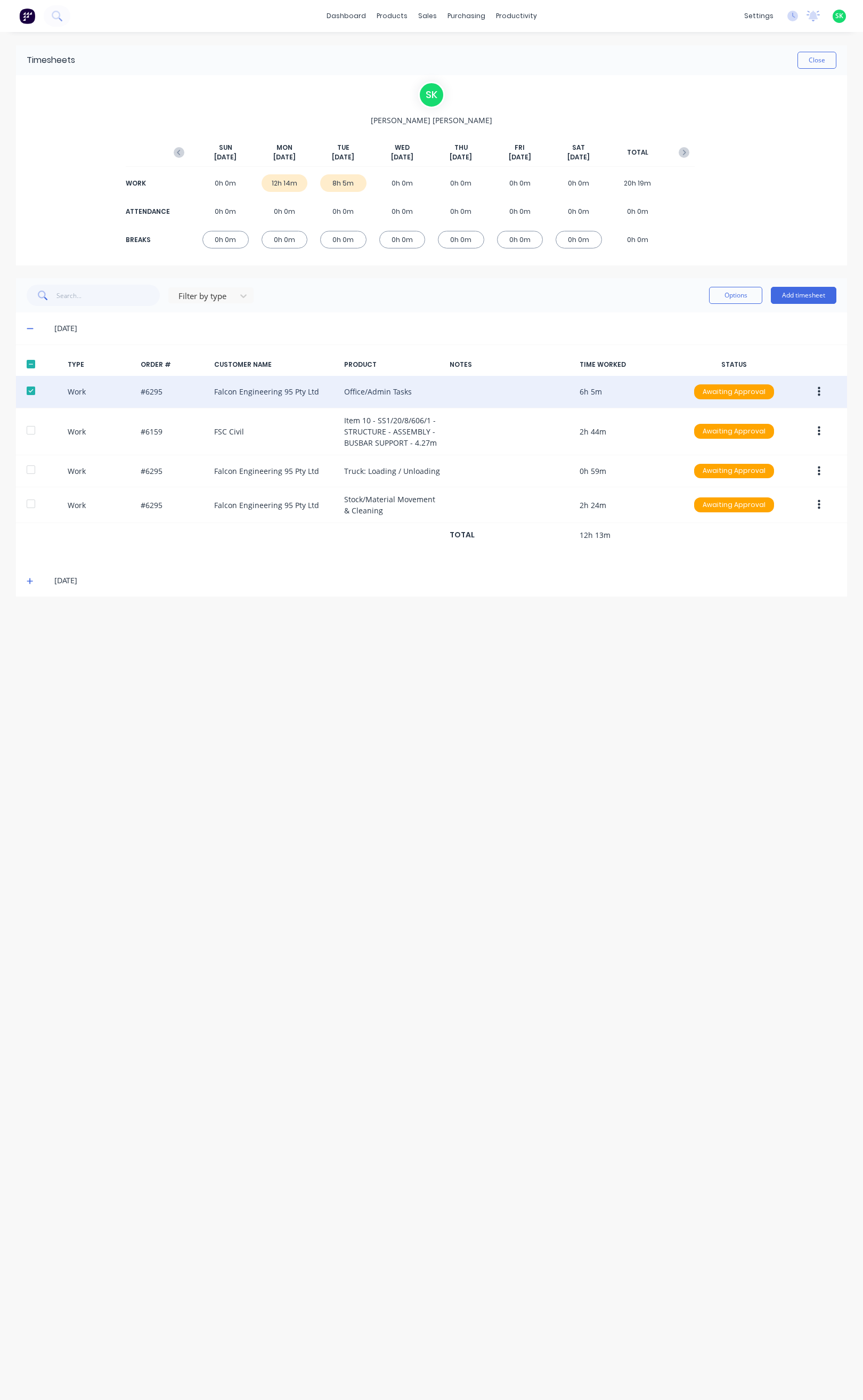
click at [818, 392] on icon "button" at bounding box center [819, 392] width 3 height 9
click at [784, 381] on div "Edit" at bounding box center [780, 373] width 82 height 15
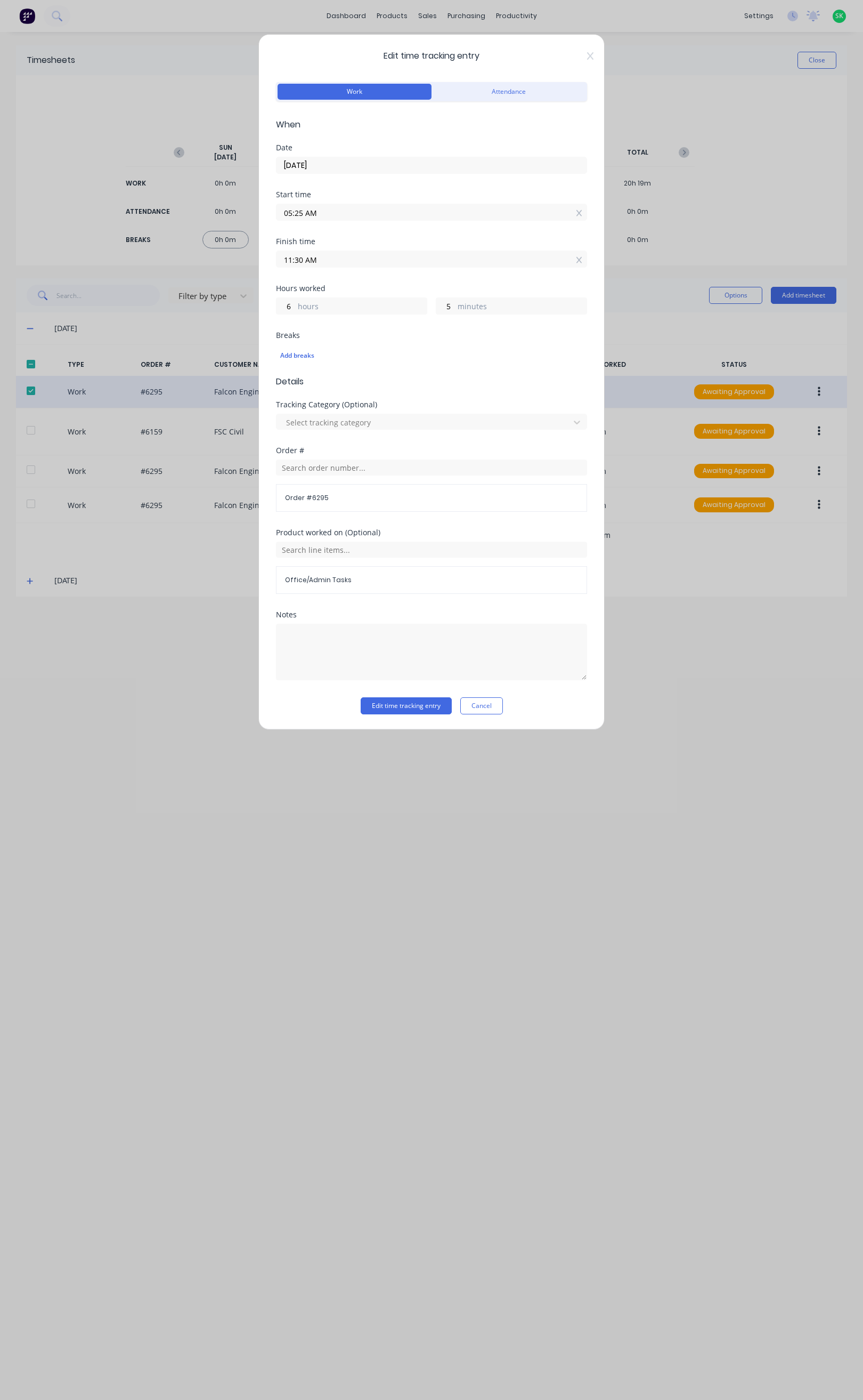
drag, startPoint x: 530, startPoint y: 50, endPoint x: 496, endPoint y: 55, distance: 34.4
click at [496, 55] on span "Edit time tracking entry" at bounding box center [432, 56] width 312 height 13
click at [435, 707] on button "Edit time tracking entry" at bounding box center [407, 706] width 91 height 17
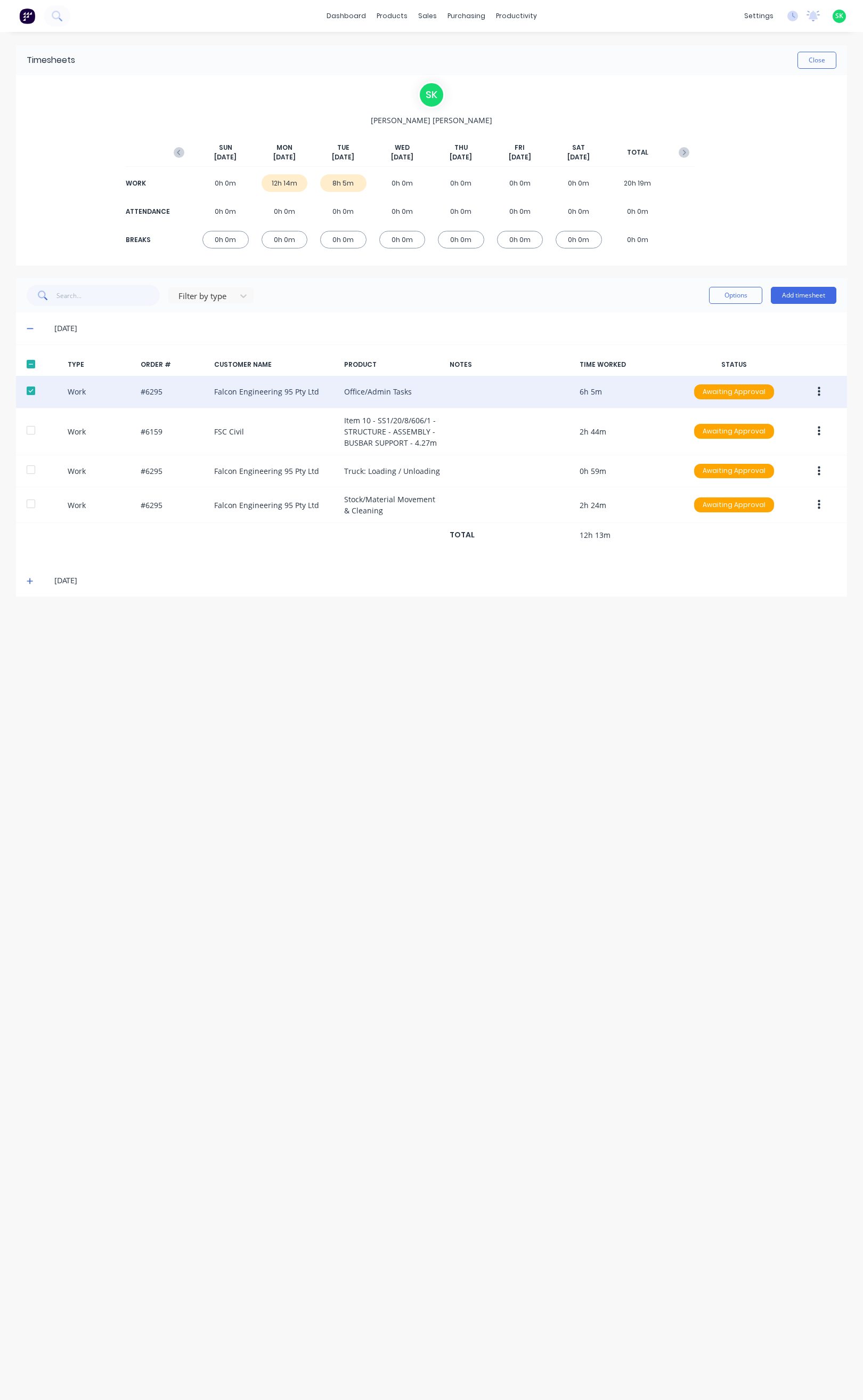
click at [818, 394] on icon "button" at bounding box center [819, 392] width 3 height 12
click at [789, 374] on div "Edit" at bounding box center [780, 373] width 82 height 15
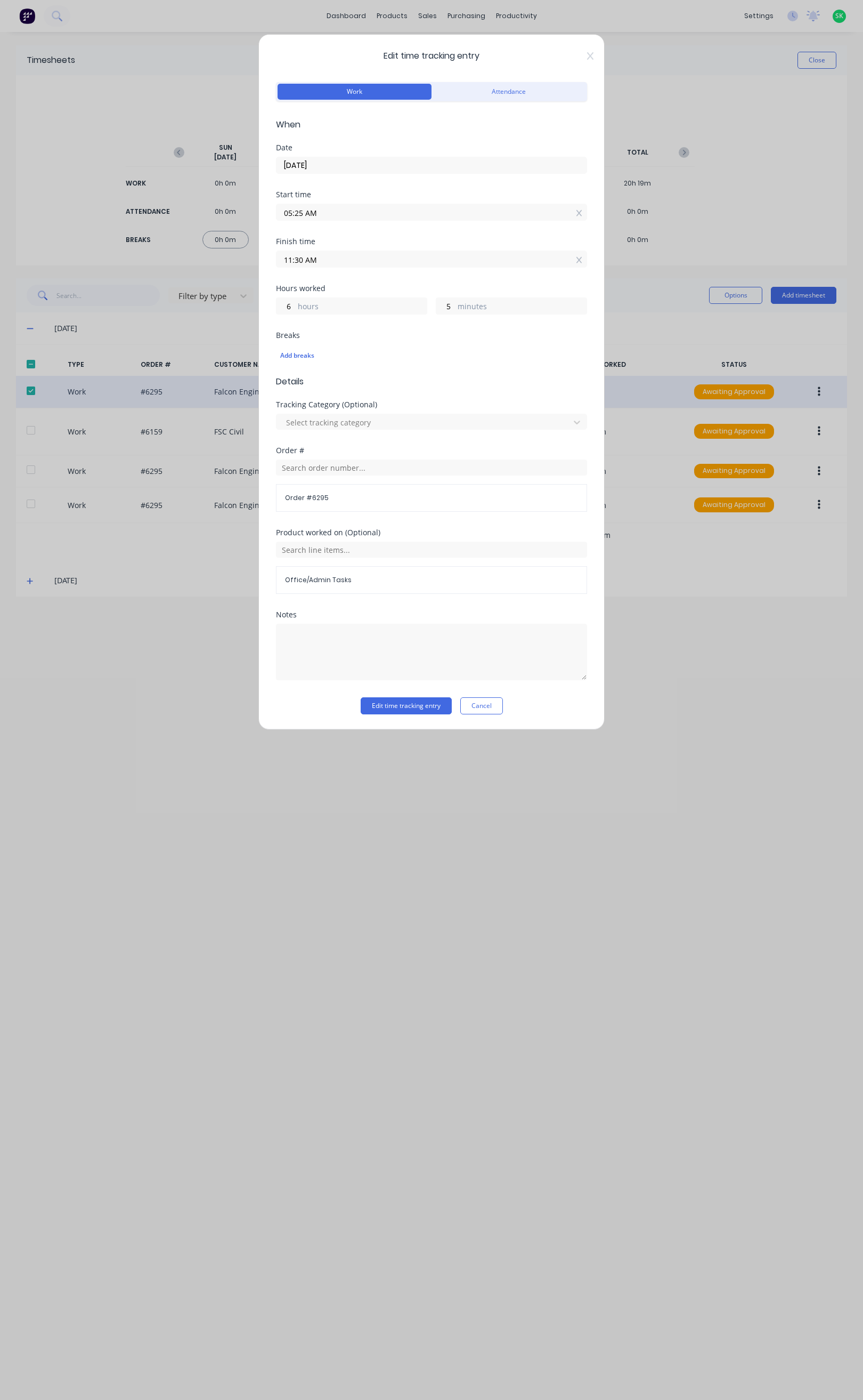
click at [291, 261] on input "11:30 AM" at bounding box center [432, 259] width 310 height 16
type input "07:30 AM"
type input "2"
click at [424, 705] on button "Edit time tracking entry" at bounding box center [407, 706] width 91 height 17
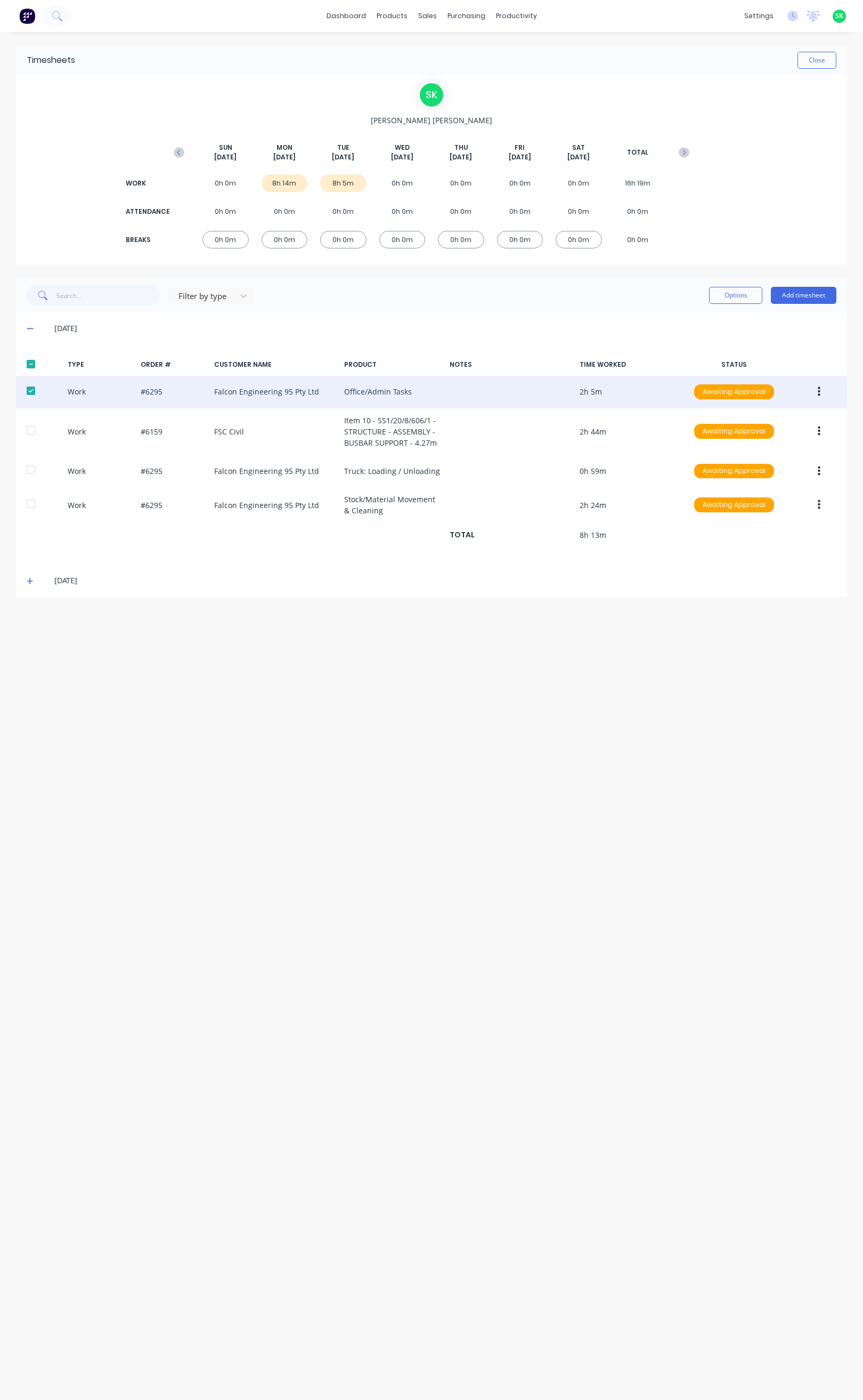
click at [823, 387] on button "button" at bounding box center [819, 392] width 25 height 19
click at [755, 374] on div "Edit" at bounding box center [780, 373] width 82 height 15
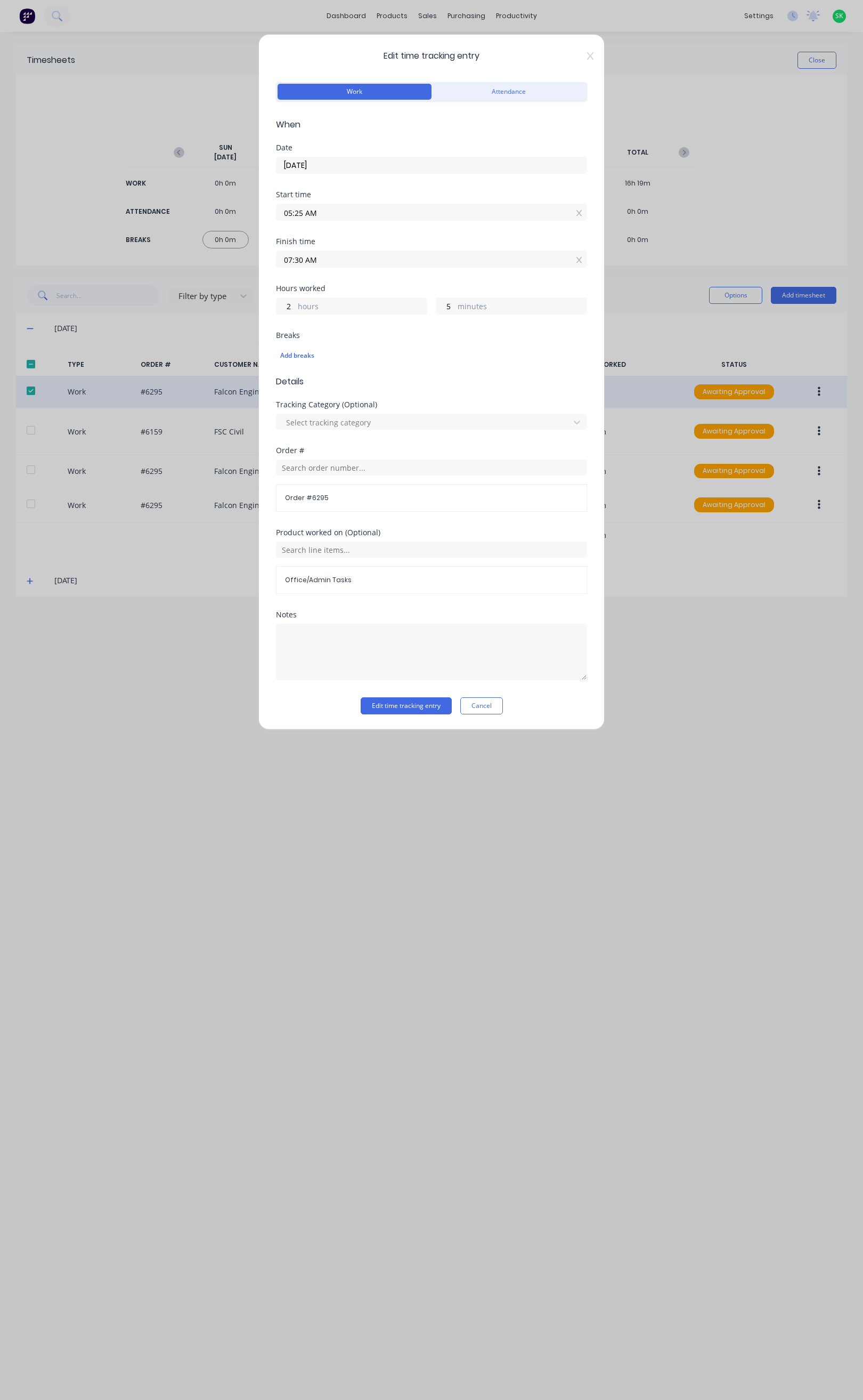
drag, startPoint x: 303, startPoint y: 261, endPoint x: 307, endPoint y: 282, distance: 21.4
click at [303, 264] on input "07:30 AM" at bounding box center [432, 259] width 310 height 16
click at [291, 256] on input "07:30 AM" at bounding box center [432, 259] width 310 height 16
drag, startPoint x: 303, startPoint y: 261, endPoint x: 304, endPoint y: 268, distance: 7.1
click at [303, 262] on input "08:30 AM" at bounding box center [432, 259] width 310 height 16
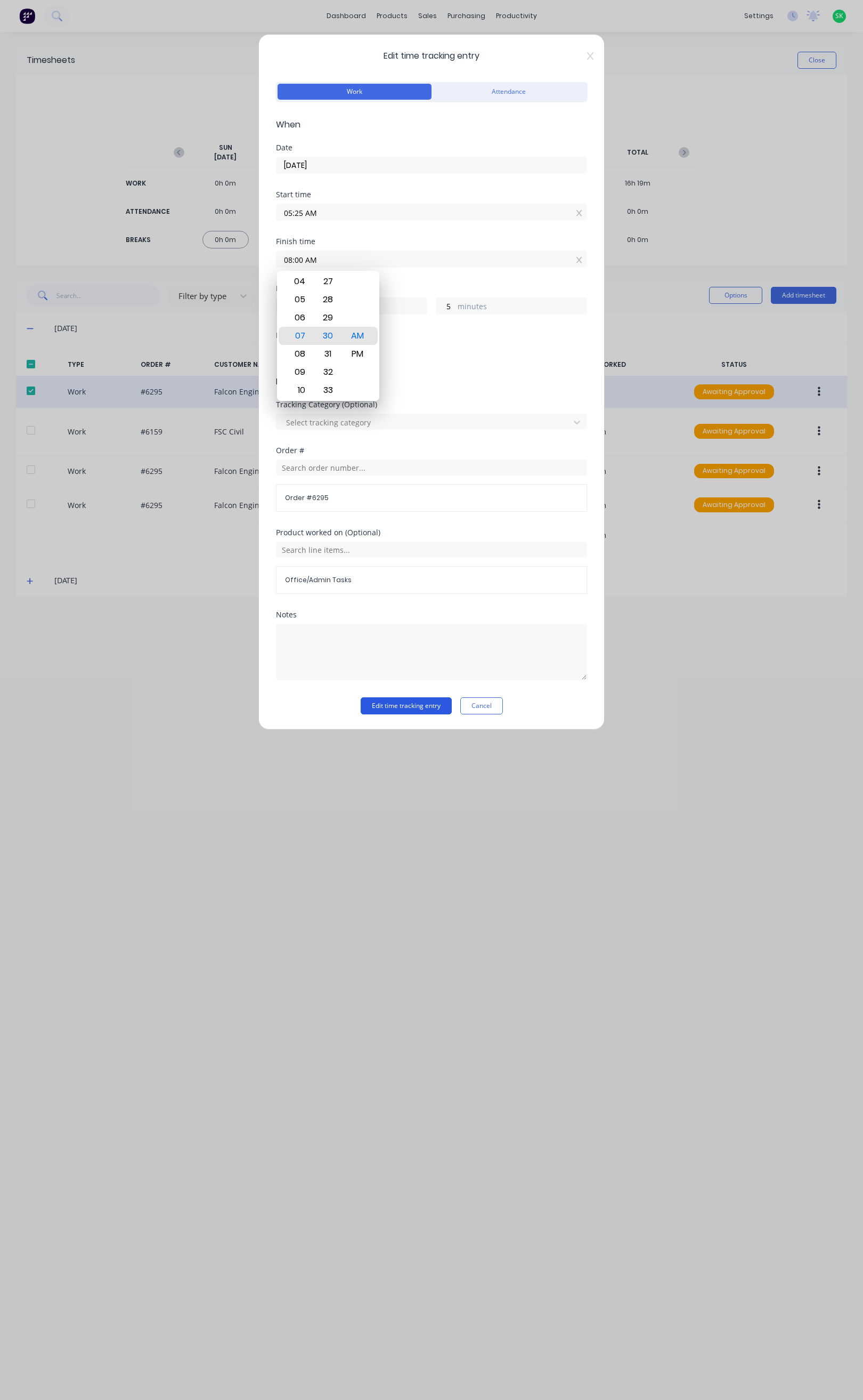
type input "08:00 AM"
type input "35"
click at [424, 708] on button "Edit time tracking entry" at bounding box center [407, 706] width 91 height 17
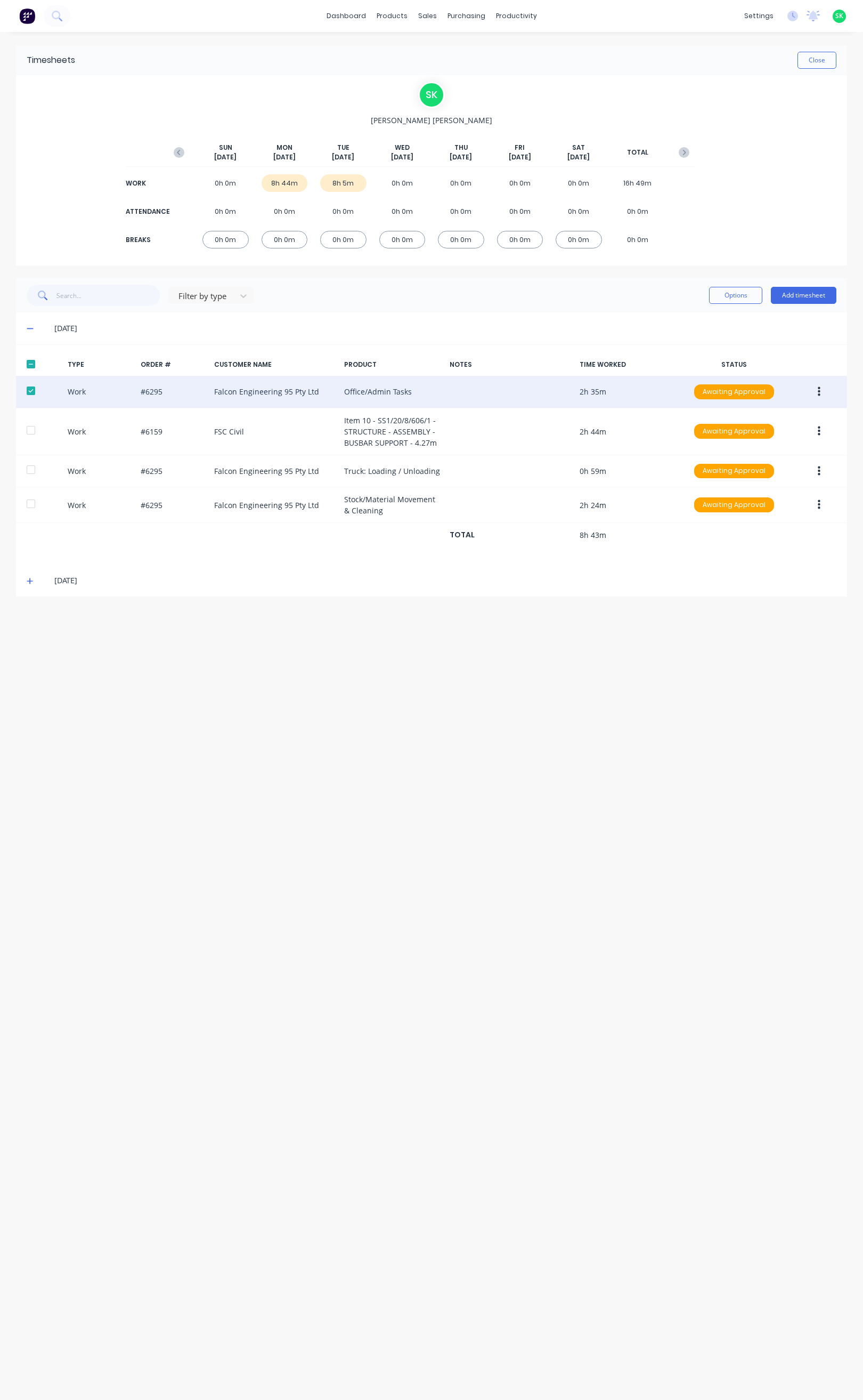
click at [29, 581] on icon at bounding box center [30, 581] width 7 height 7
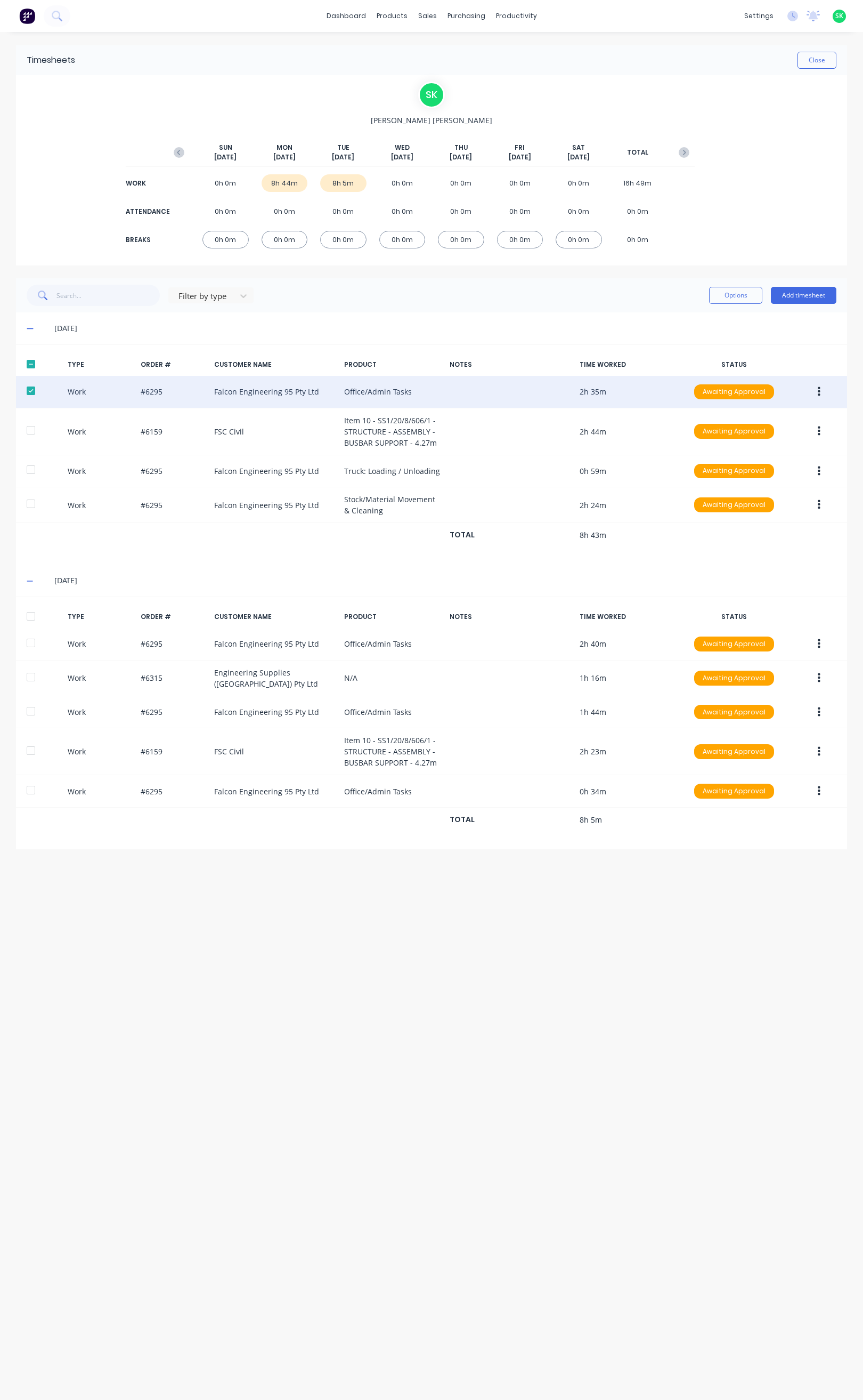
click at [28, 326] on icon at bounding box center [30, 329] width 7 height 8
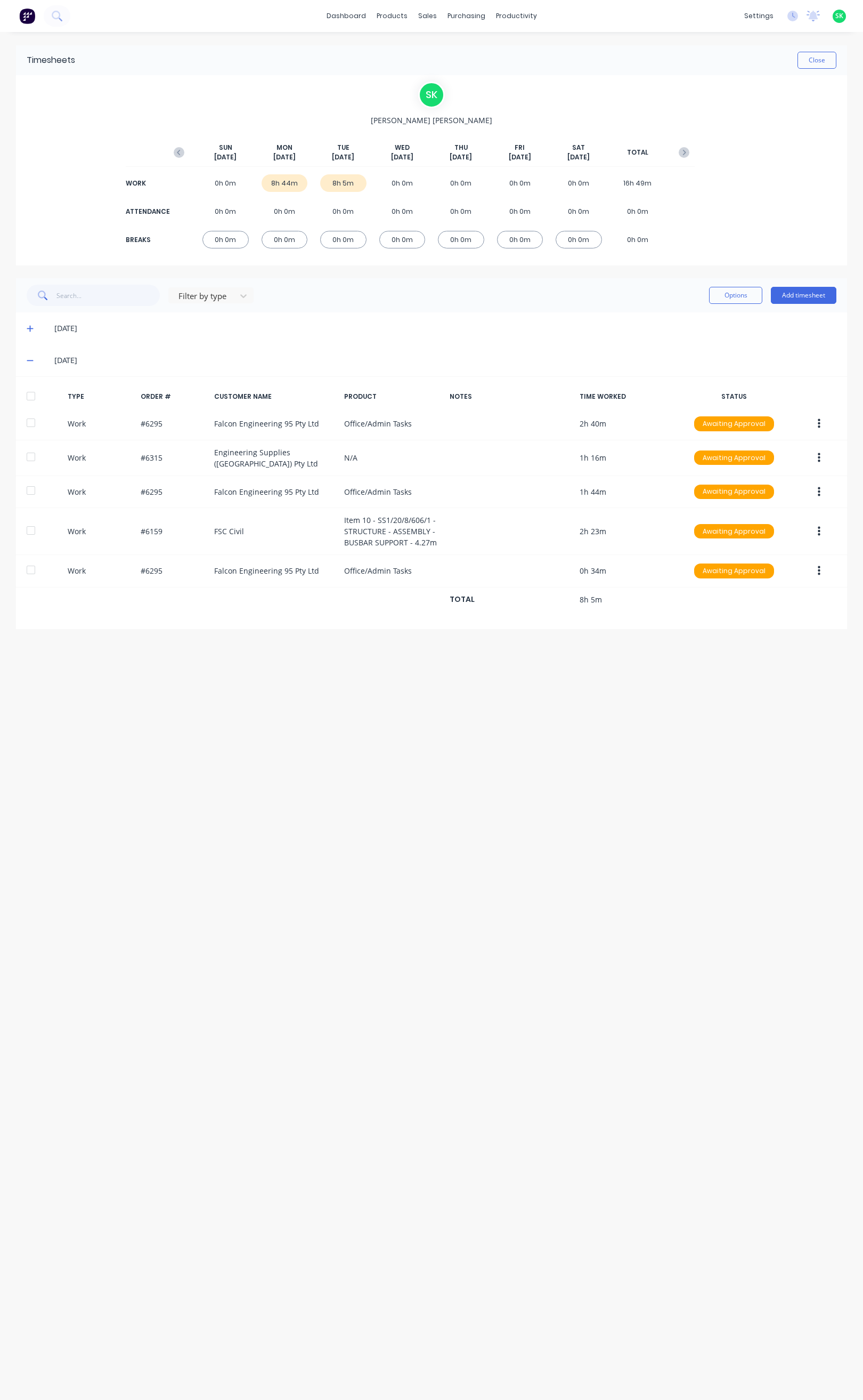
click at [266, 733] on div "Timesheets Close S K Stephen Kane SUN Sep 21st MON Sep 22nd TUE Sep 23rd WED Se…" at bounding box center [431, 705] width 853 height 1347
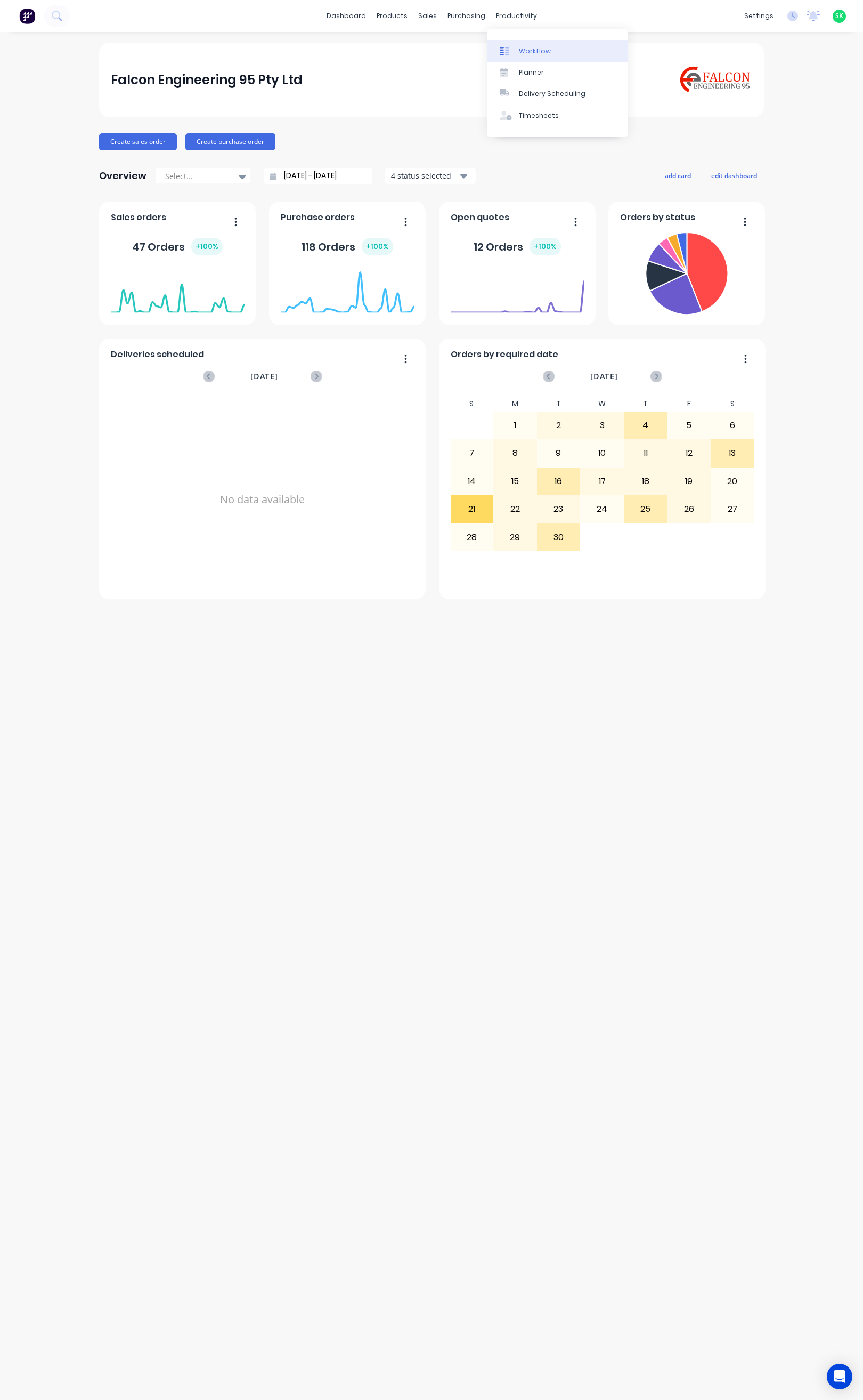
click at [502, 42] on link "Workflow" at bounding box center [558, 50] width 141 height 21
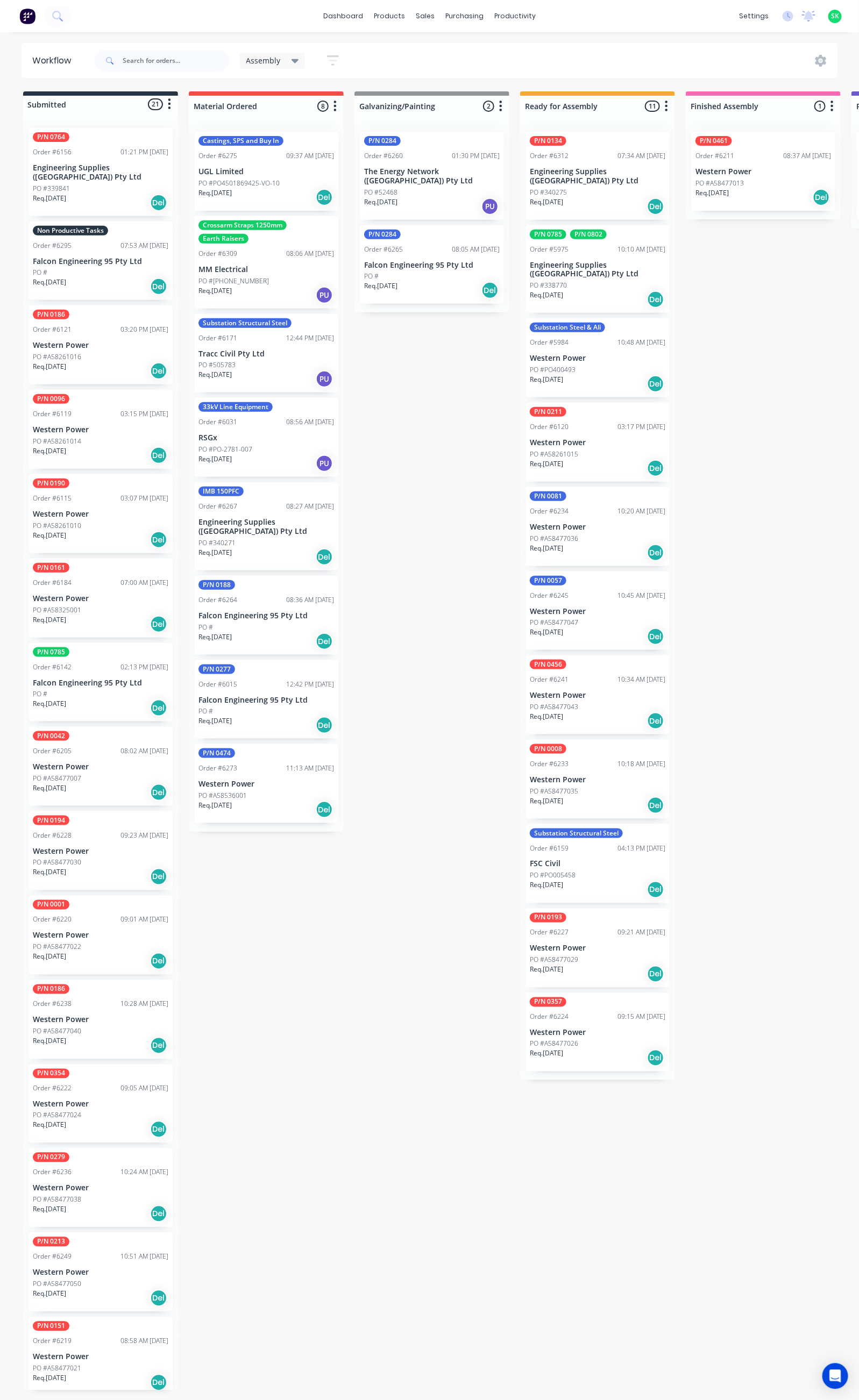
click at [115, 268] on div "PO #" at bounding box center [101, 272] width 136 height 9
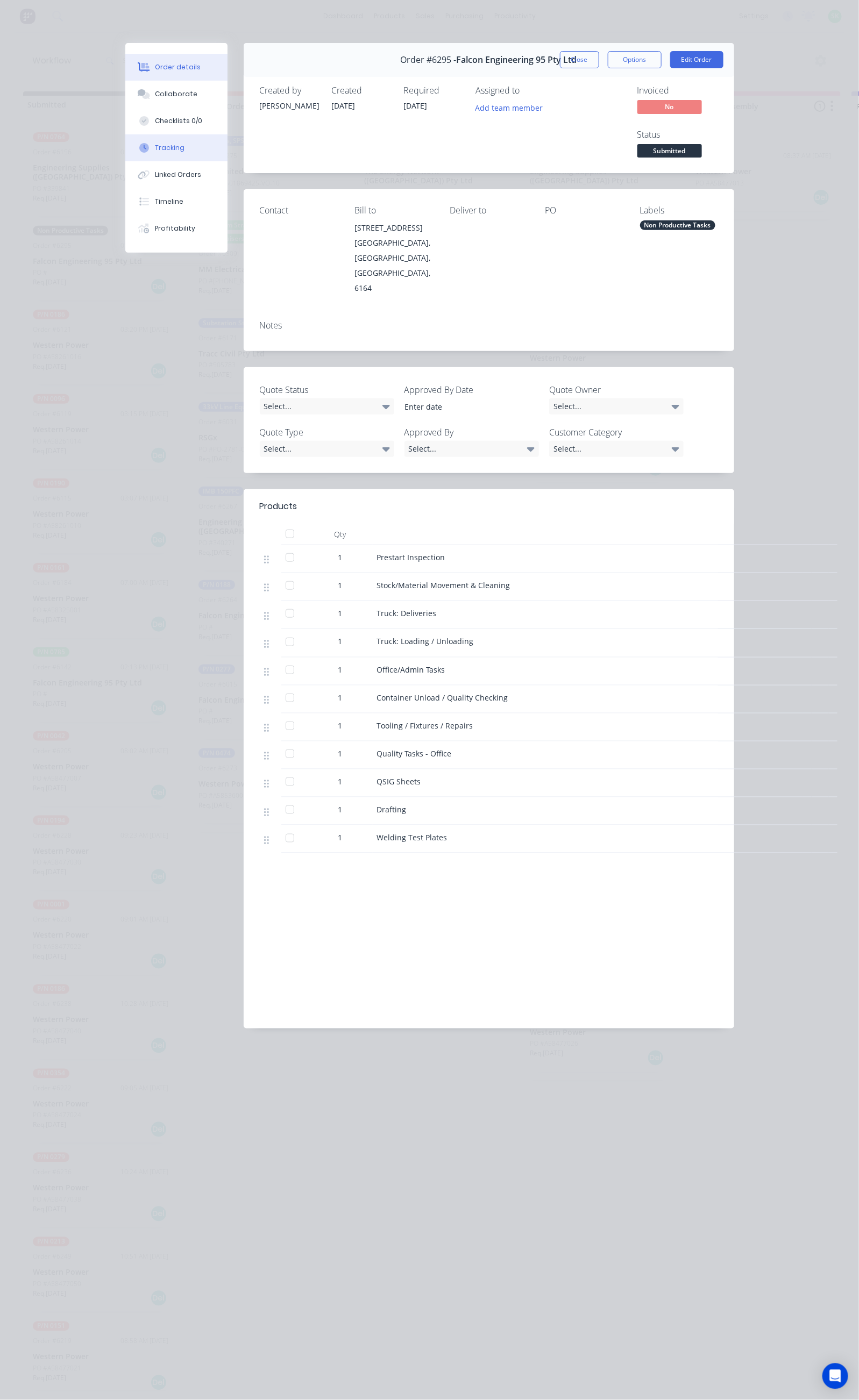
click at [125, 150] on button "Tracking" at bounding box center [176, 148] width 102 height 27
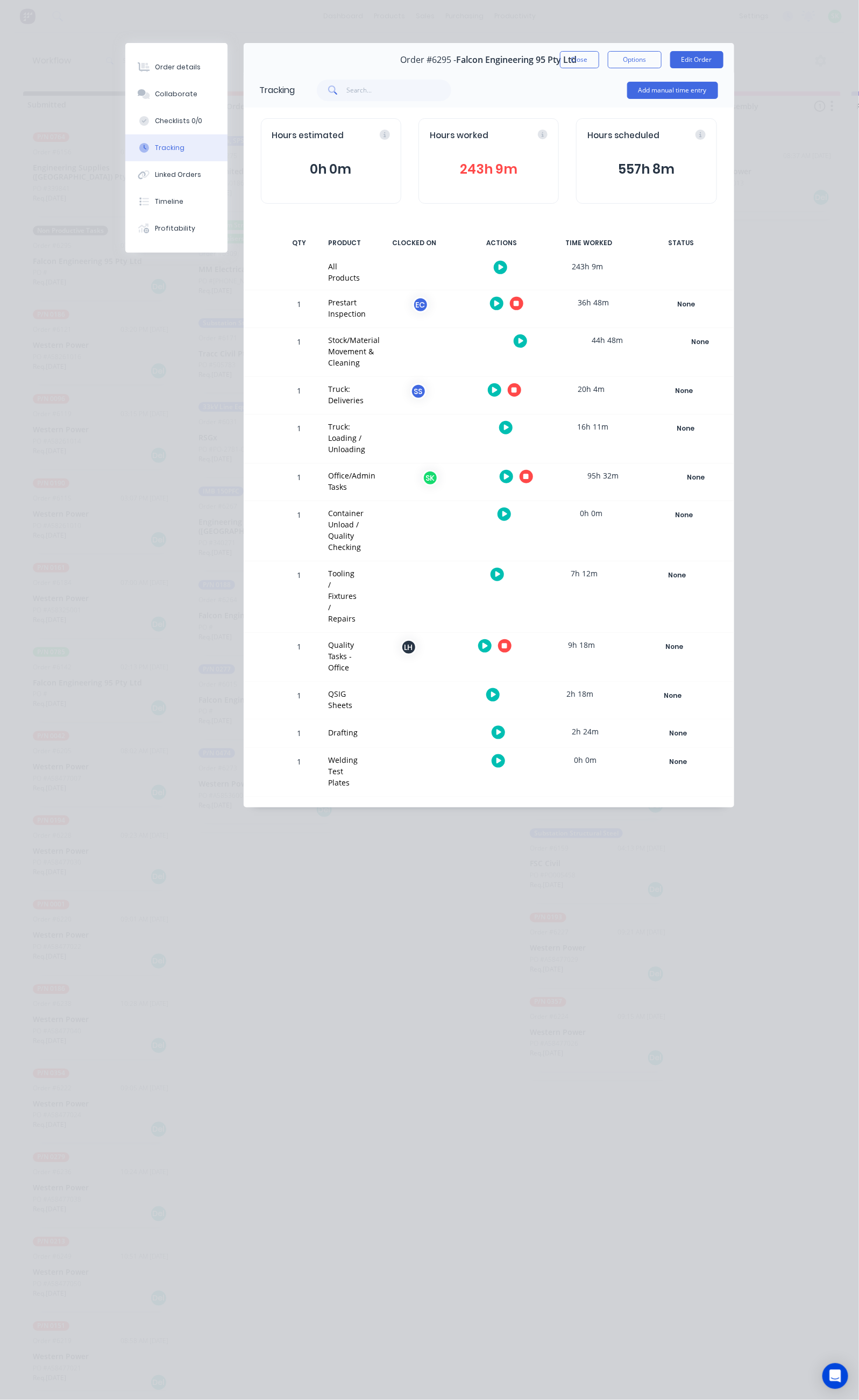
click at [528, 474] on icon "button" at bounding box center [526, 477] width 5 height 5
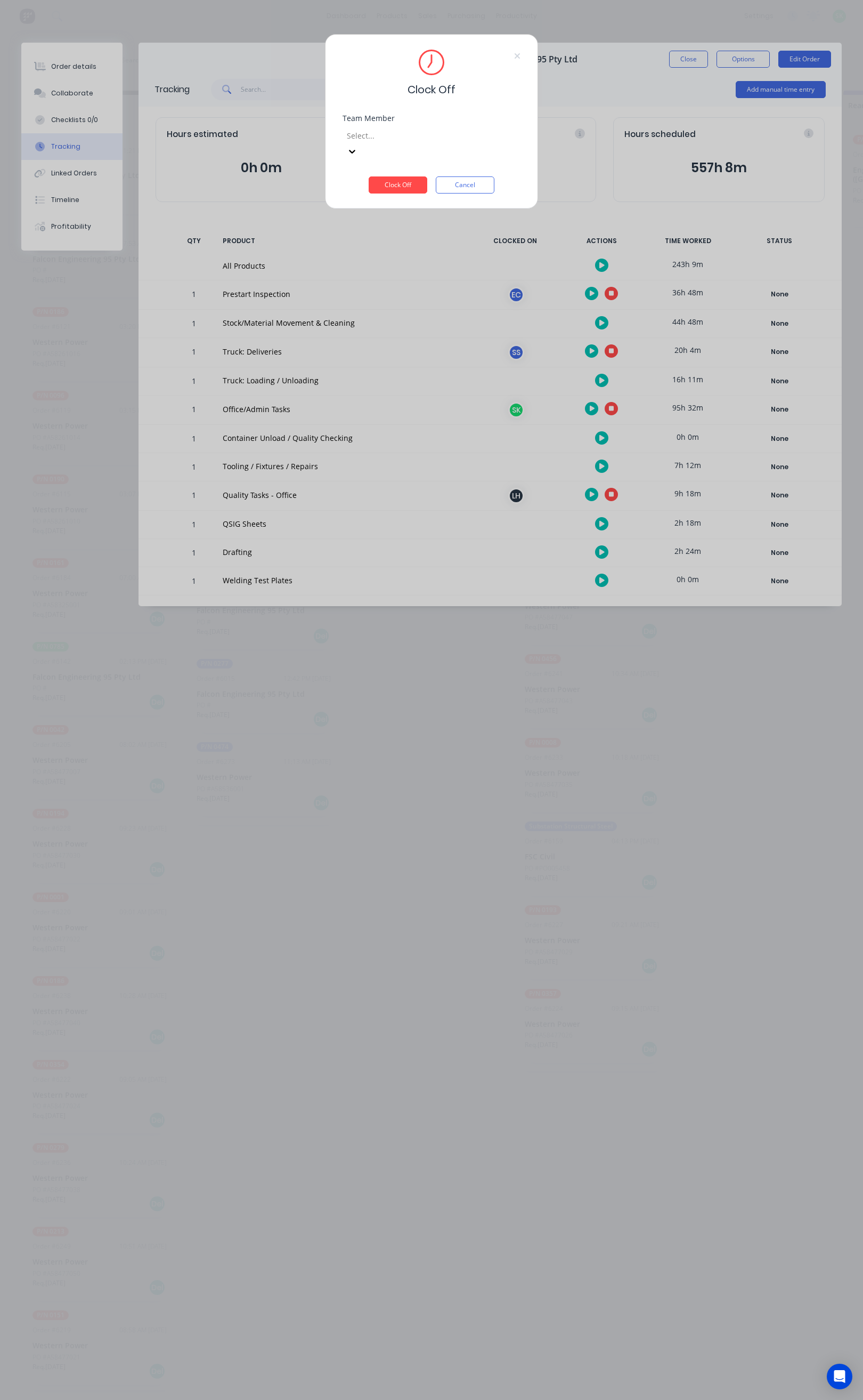
click at [450, 138] on div at bounding box center [423, 136] width 153 height 13
click at [432, 1336] on div "[PERSON_NAME]" at bounding box center [425, 1341] width 851 height 11
click at [414, 177] on button "Clock Off" at bounding box center [398, 185] width 59 height 17
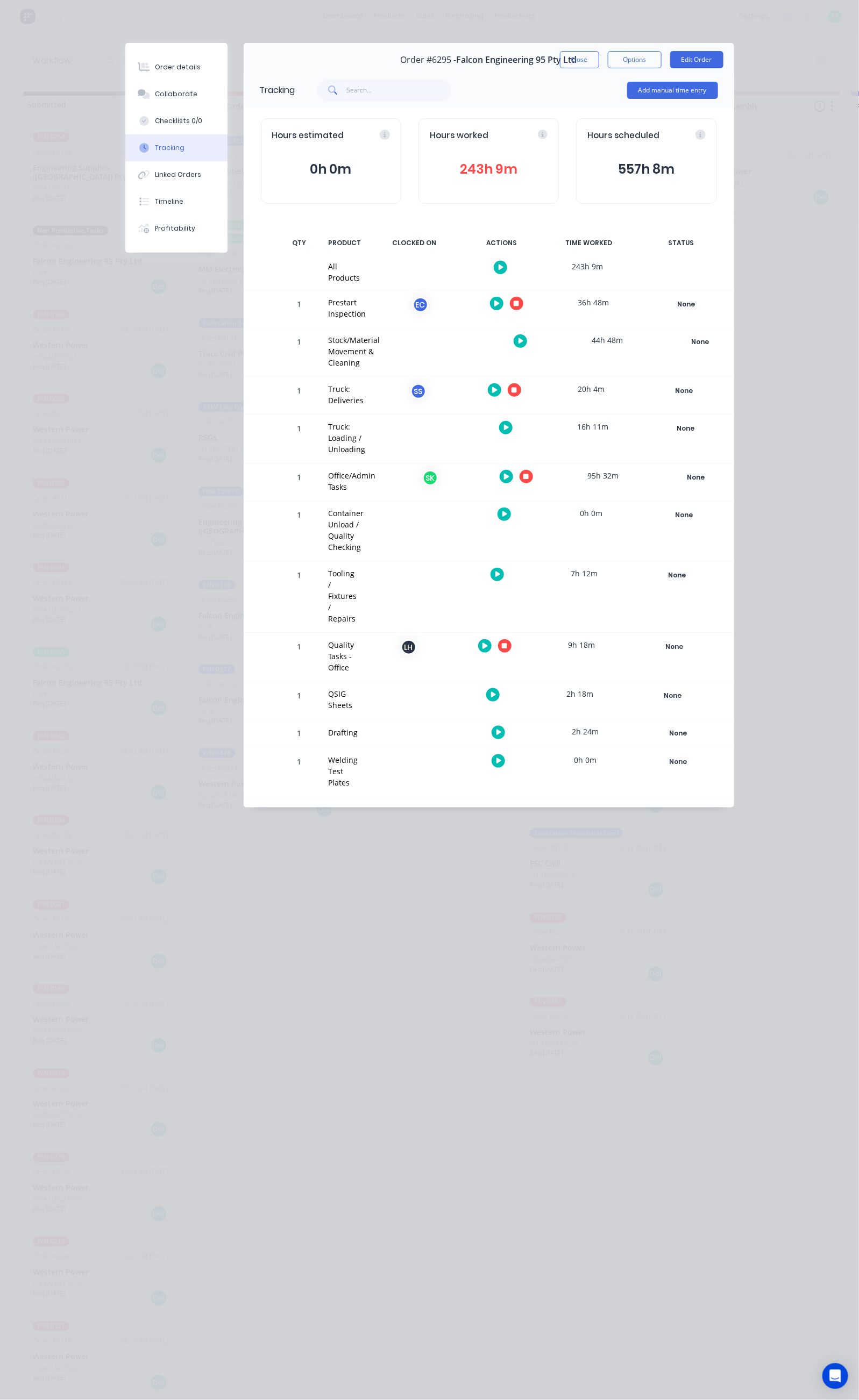
drag, startPoint x: 680, startPoint y: 60, endPoint x: 674, endPoint y: 59, distance: 6.1
click at [599, 60] on button "Close" at bounding box center [579, 59] width 39 height 17
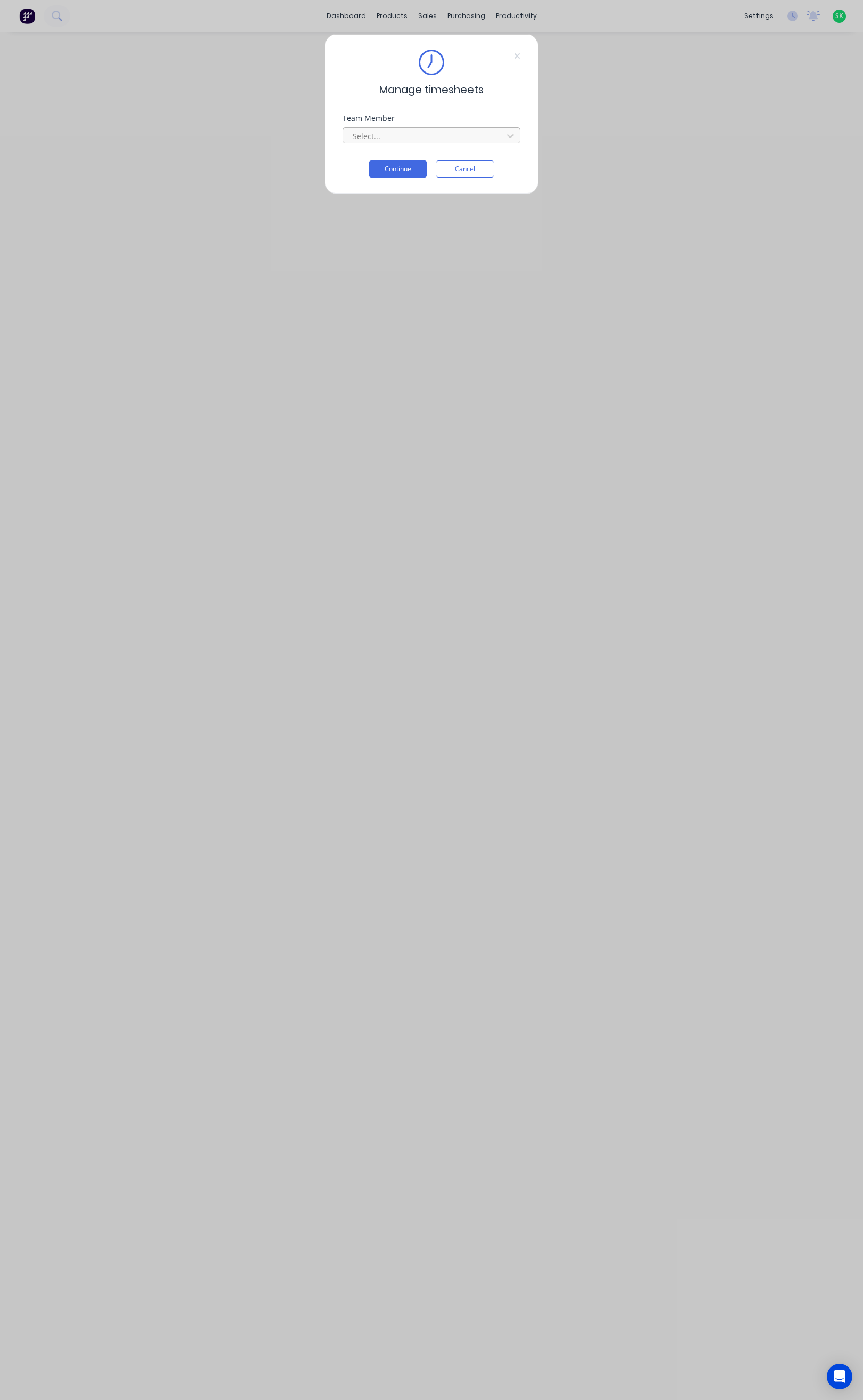
click at [434, 139] on div at bounding box center [424, 136] width 146 height 13
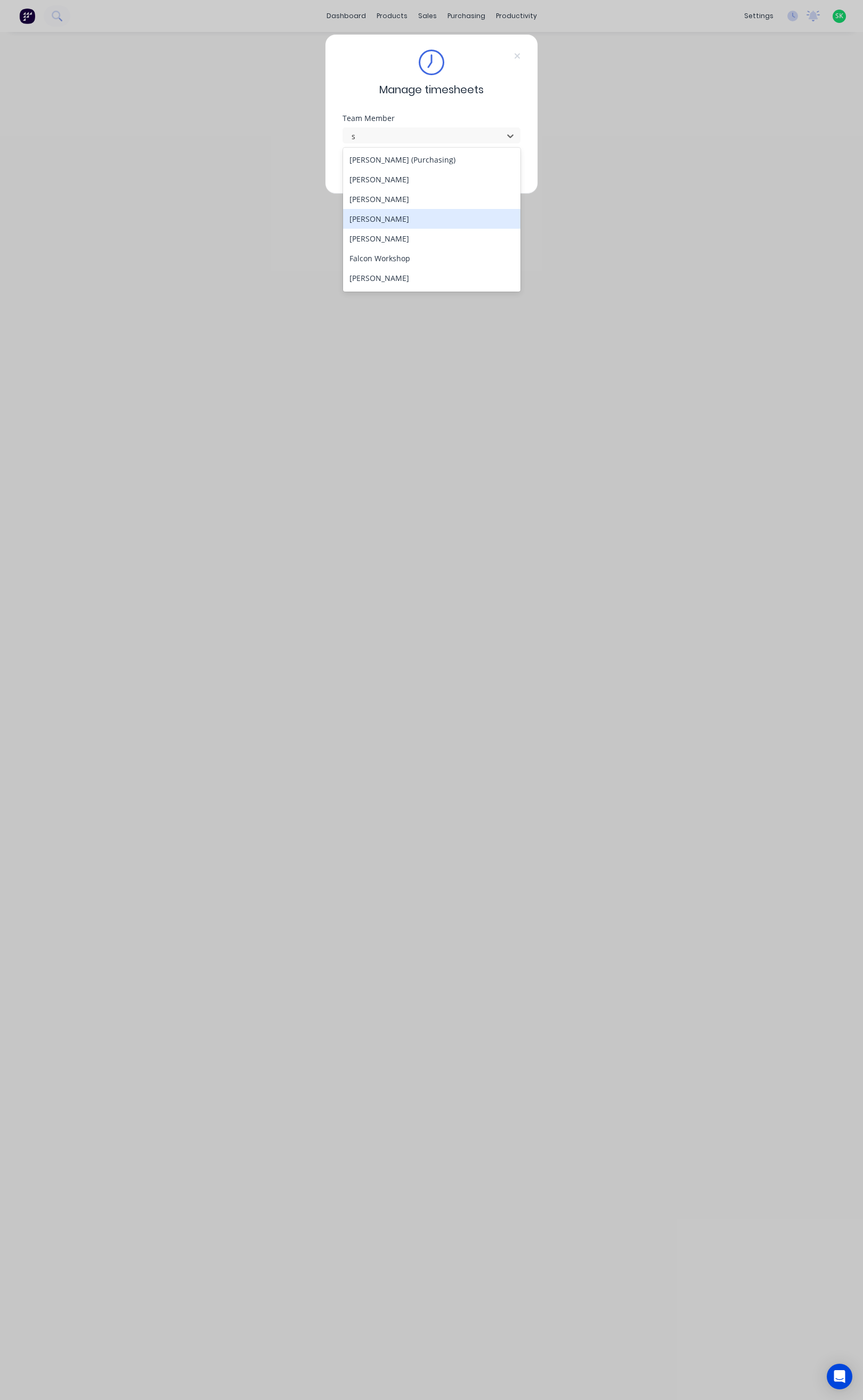
type input "st"
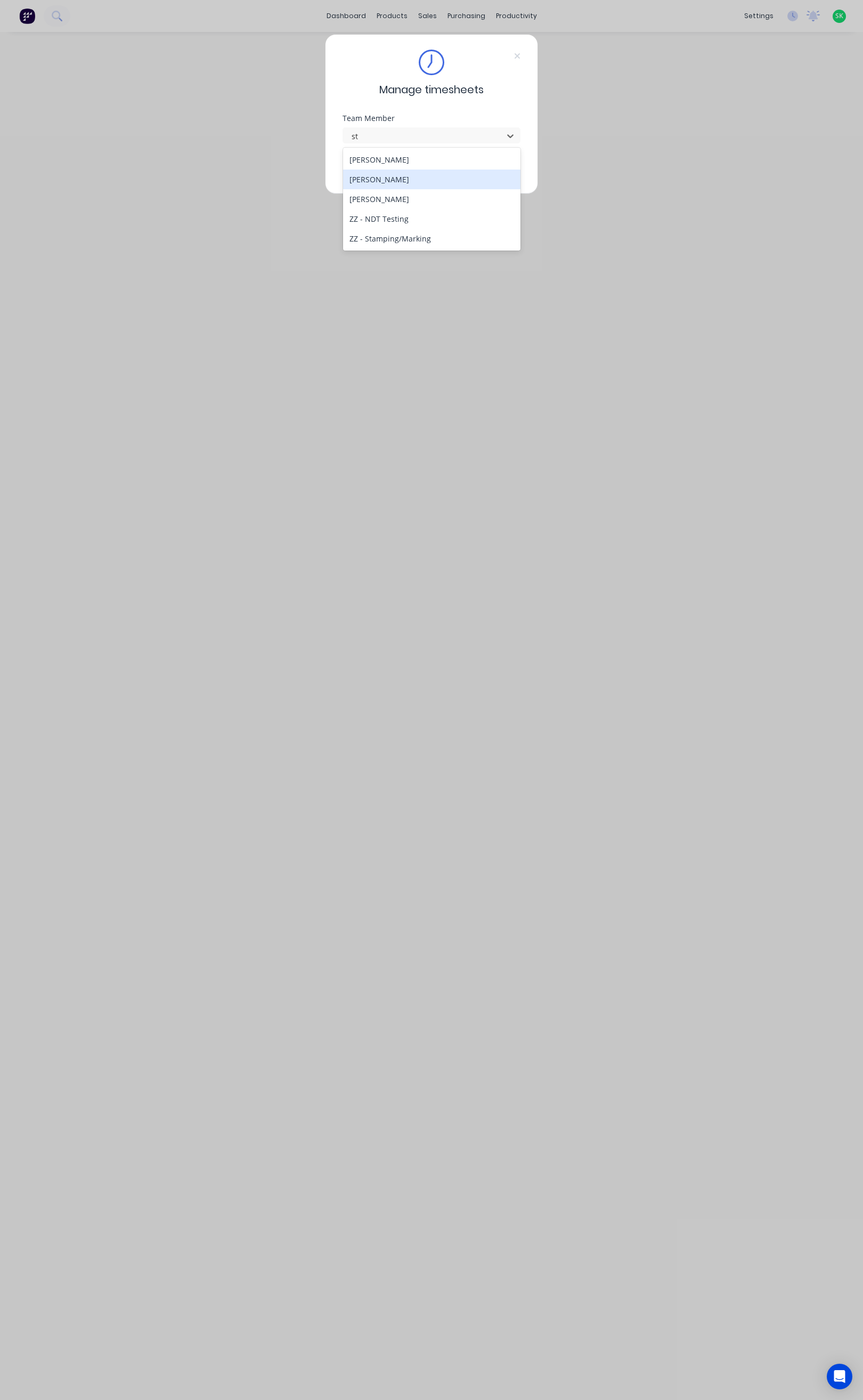
click at [386, 179] on div "[PERSON_NAME]" at bounding box center [432, 179] width 178 height 19
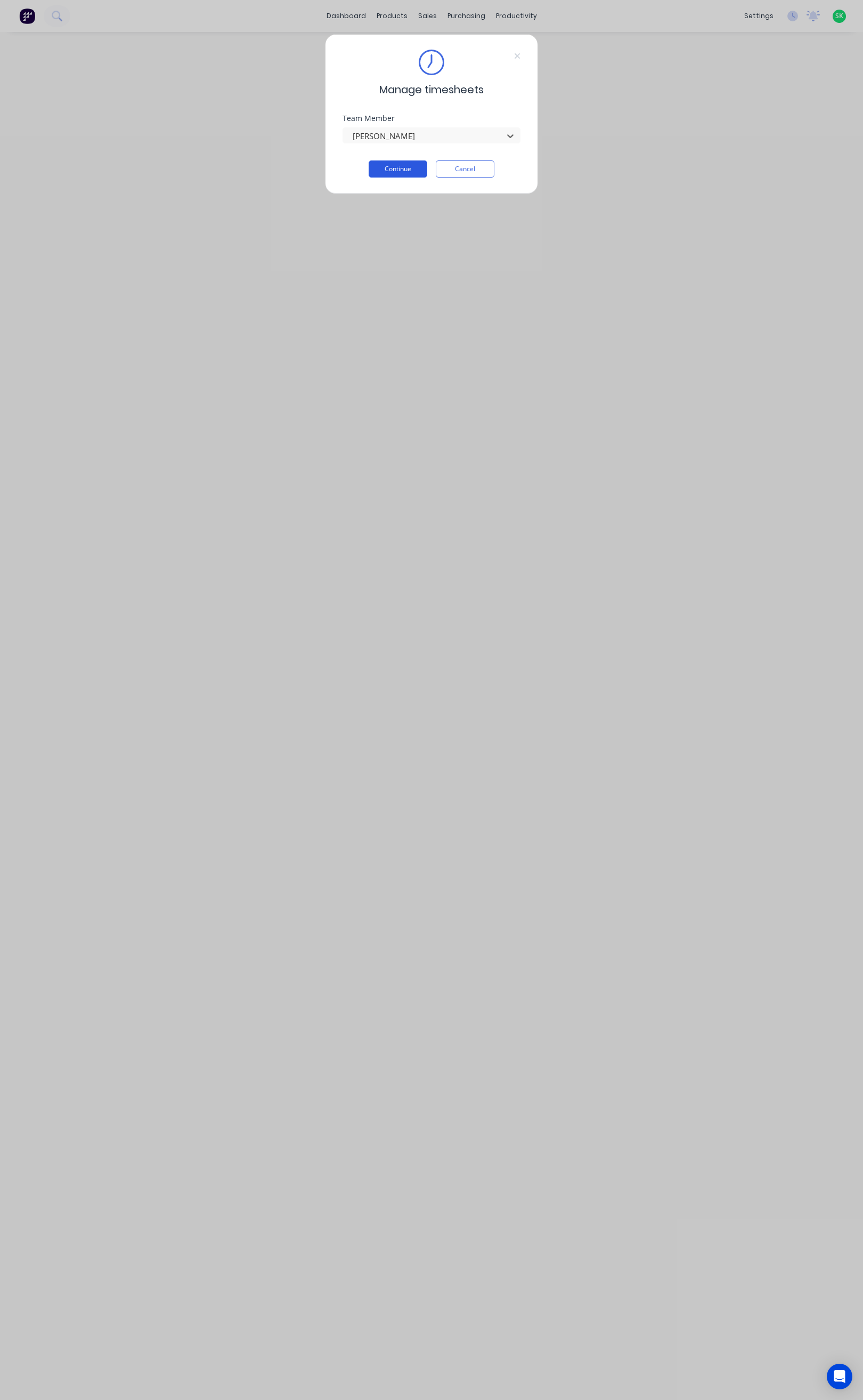
click at [391, 170] on button "Continue" at bounding box center [398, 169] width 59 height 17
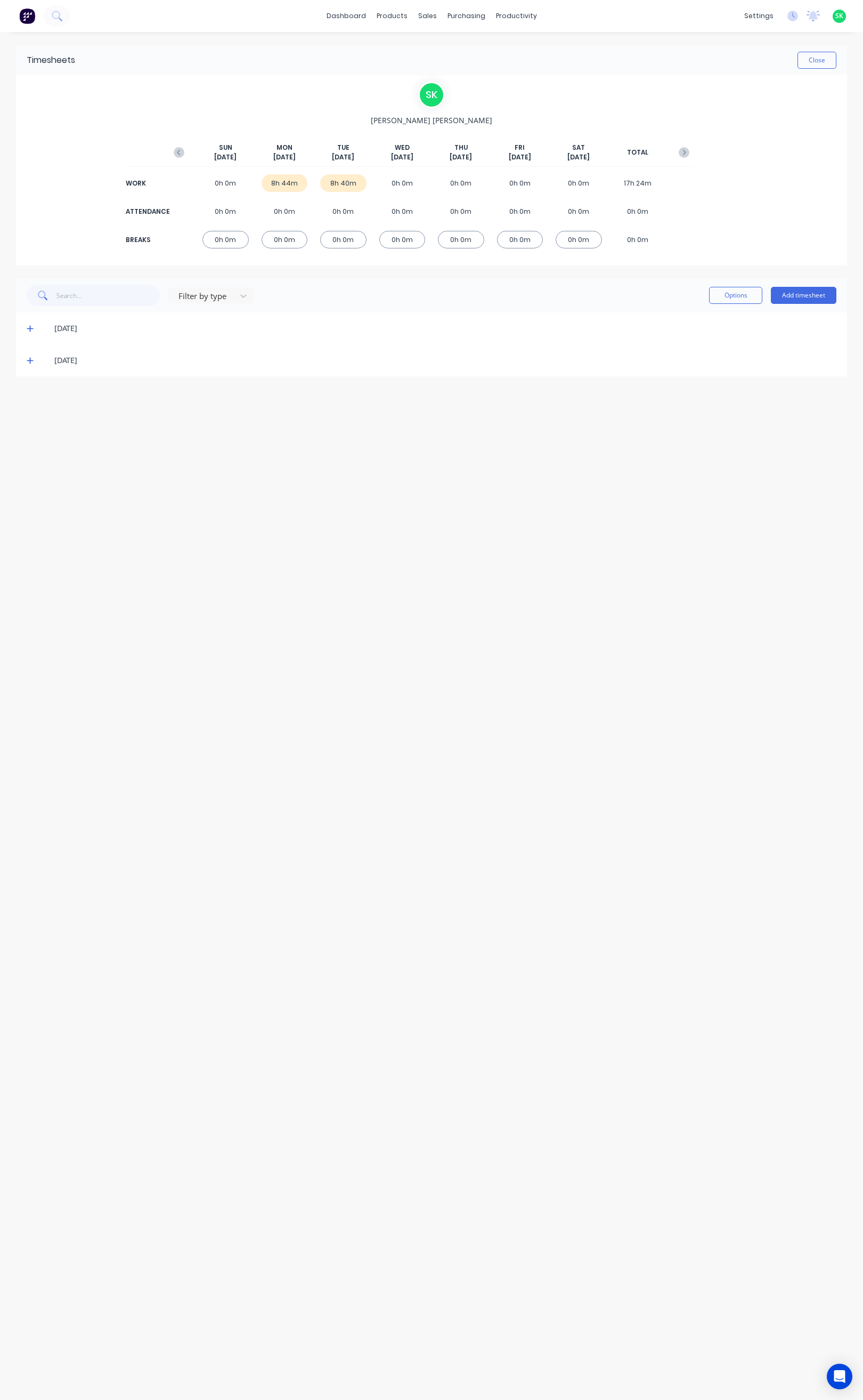
click at [28, 360] on icon at bounding box center [30, 360] width 7 height 8
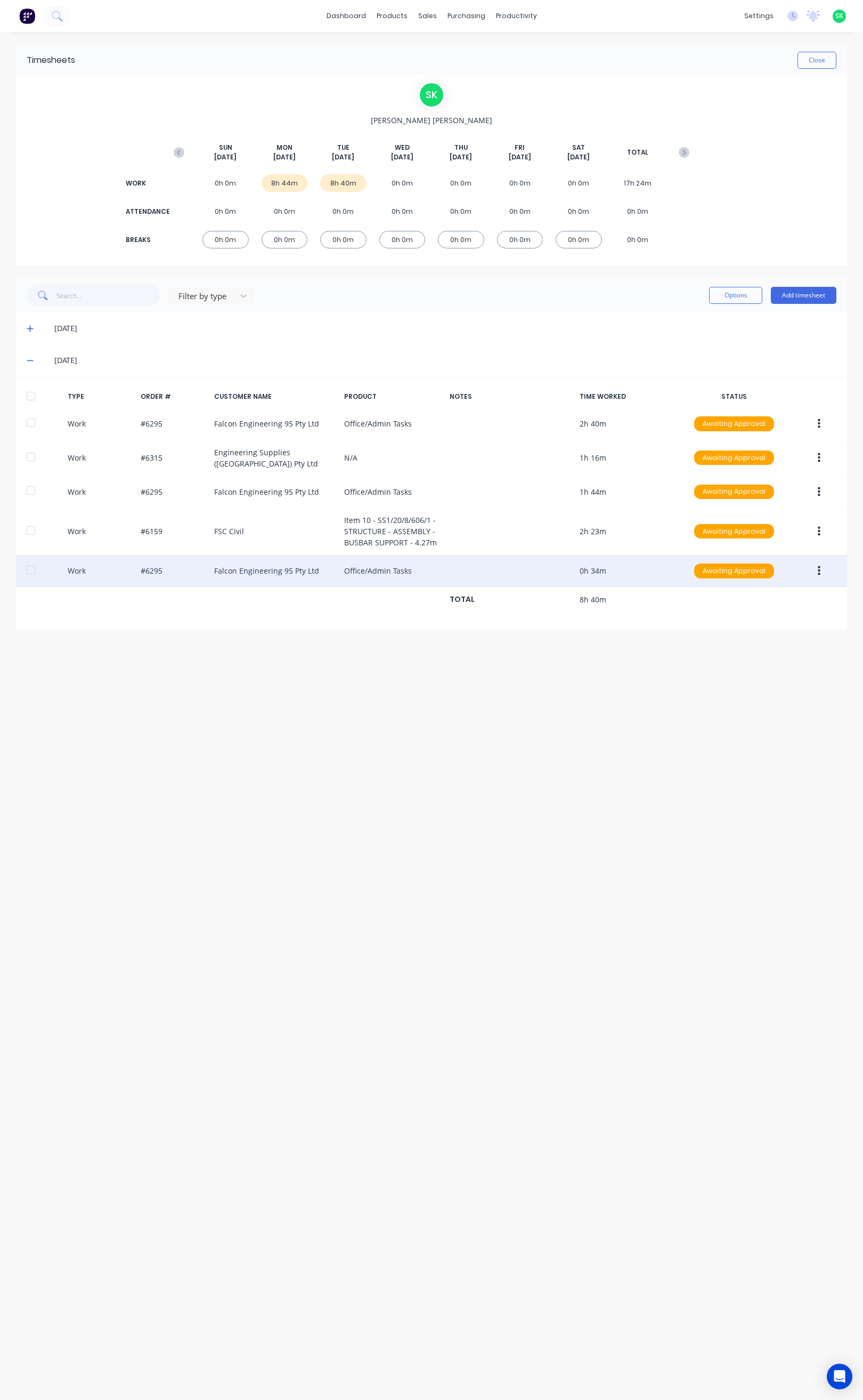
click at [823, 569] on button "button" at bounding box center [819, 571] width 25 height 19
click at [784, 549] on div "Edit" at bounding box center [780, 552] width 82 height 15
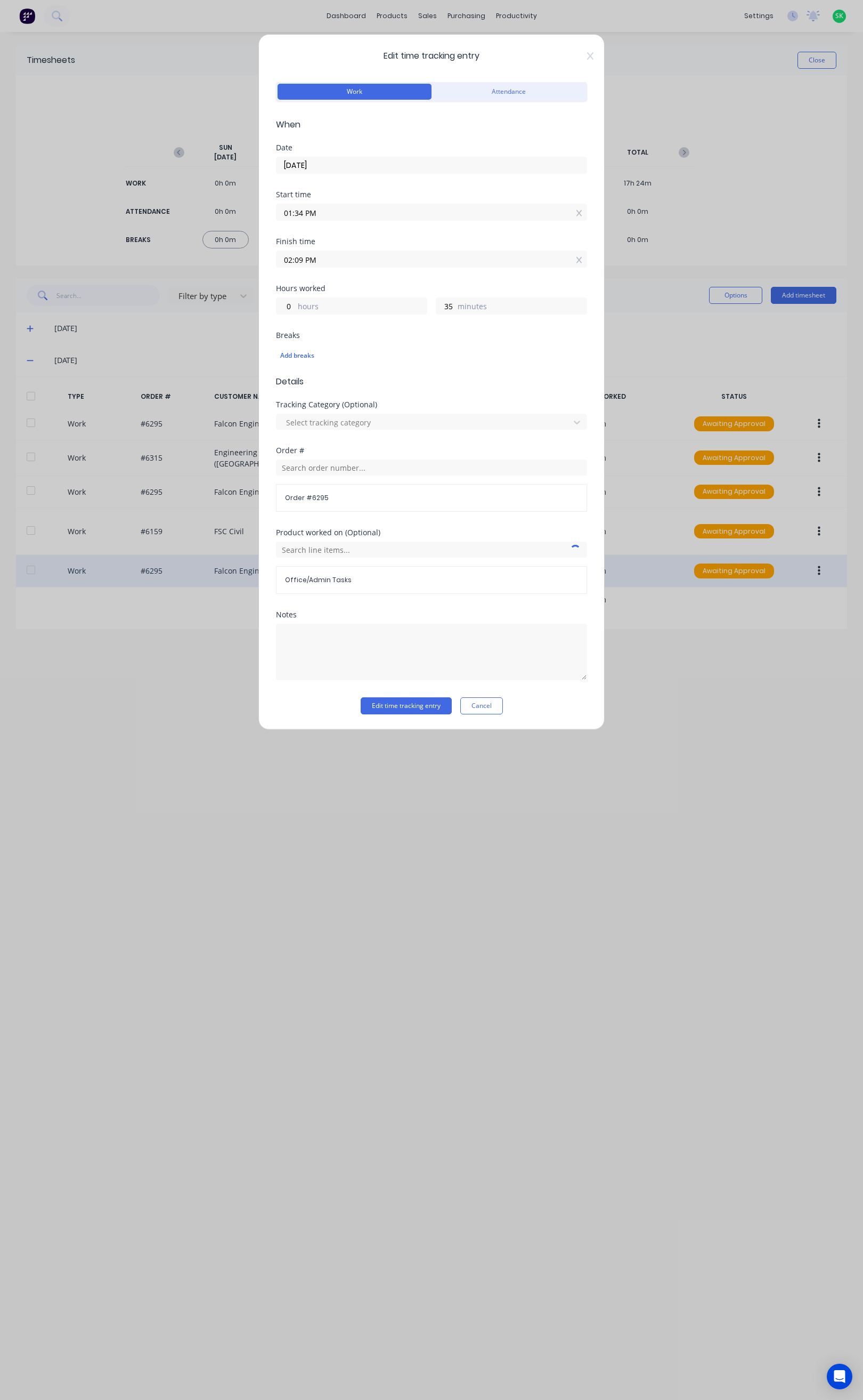
drag, startPoint x: 302, startPoint y: 259, endPoint x: 309, endPoint y: 283, distance: 25.0
click at [302, 261] on input "02:09 PM" at bounding box center [432, 259] width 310 height 16
type input "02:15 PM"
type input "41"
click at [435, 709] on button "Edit time tracking entry" at bounding box center [407, 706] width 91 height 17
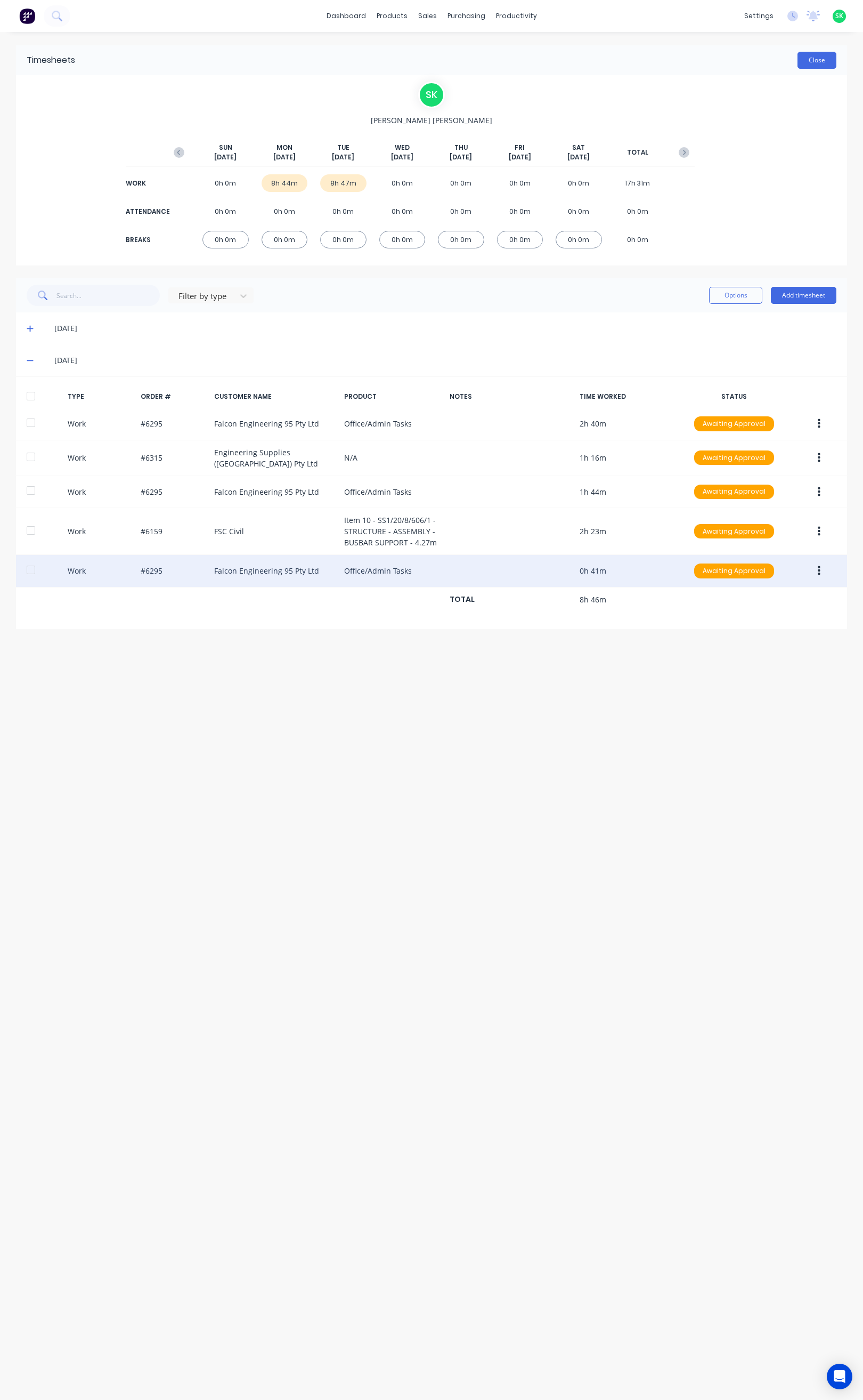
click at [818, 57] on button "Close" at bounding box center [818, 60] width 39 height 17
